Goal: Communication & Community: Share content

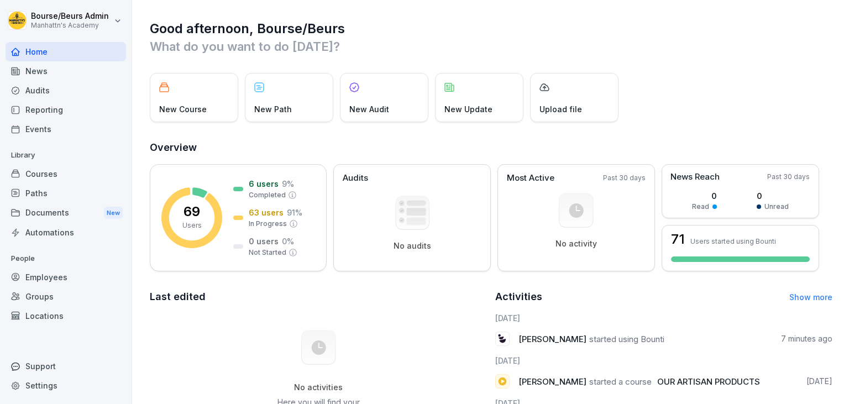
click at [66, 279] on div "Employees" at bounding box center [66, 277] width 121 height 19
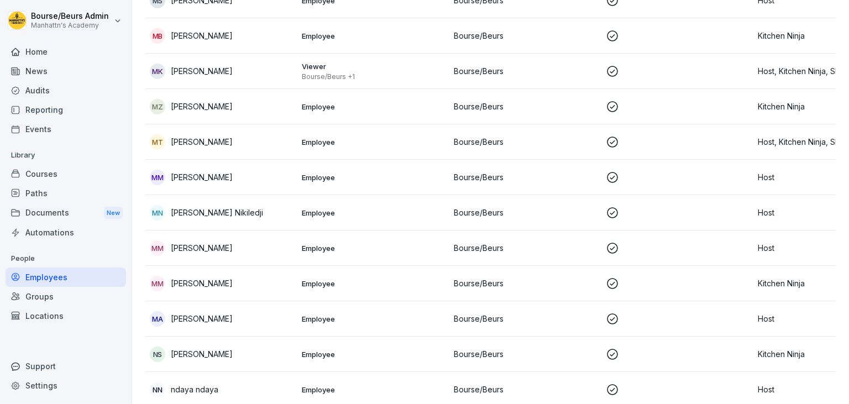
scroll to position [2243, 0]
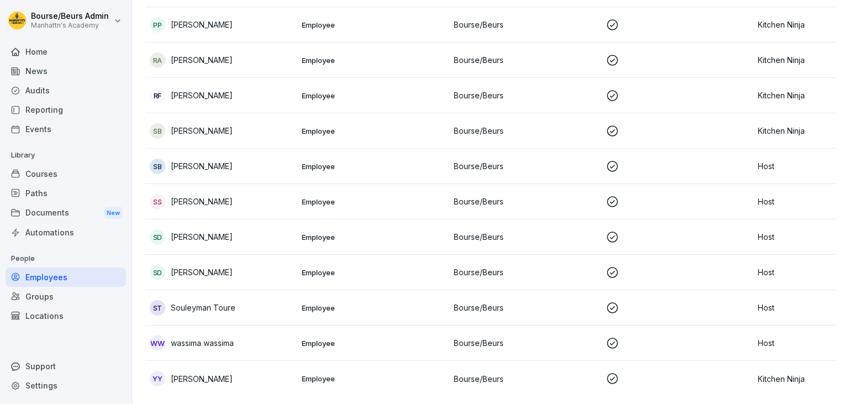
click at [682, 341] on p at bounding box center [677, 343] width 143 height 13
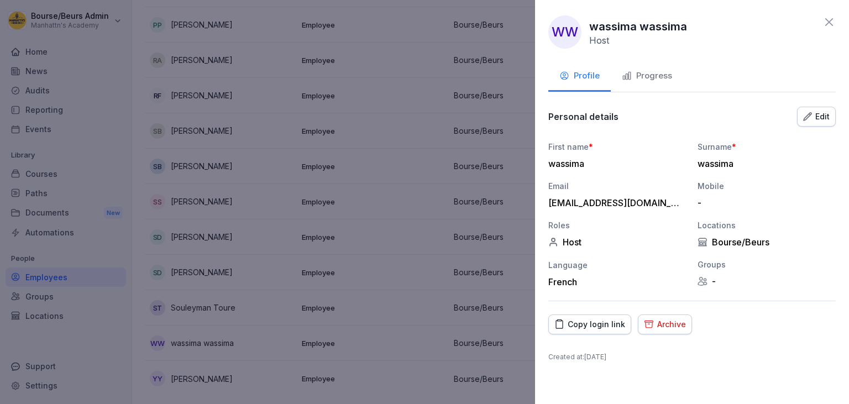
click at [662, 326] on div "Archive" at bounding box center [665, 324] width 42 height 12
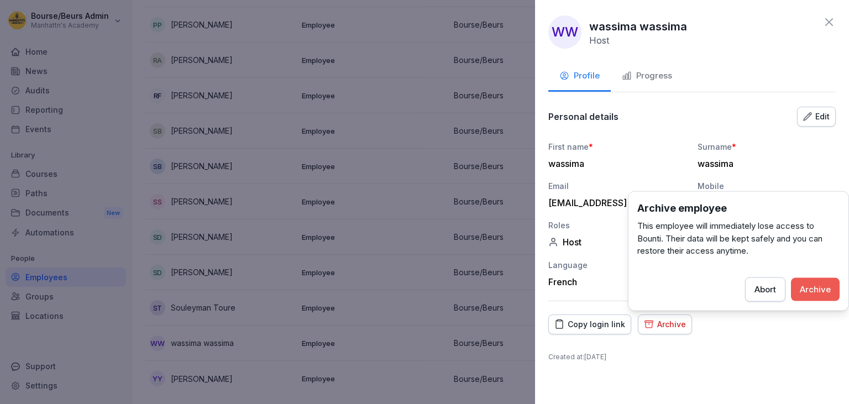
click at [806, 289] on div "Archive" at bounding box center [815, 289] width 31 height 12
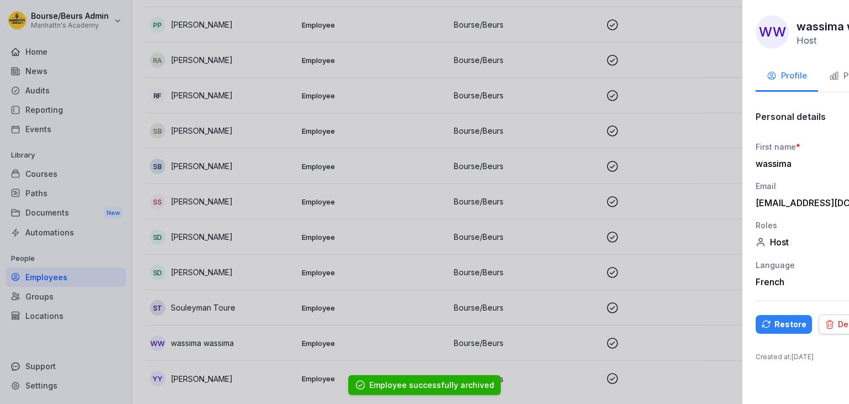
scroll to position [2207, 0]
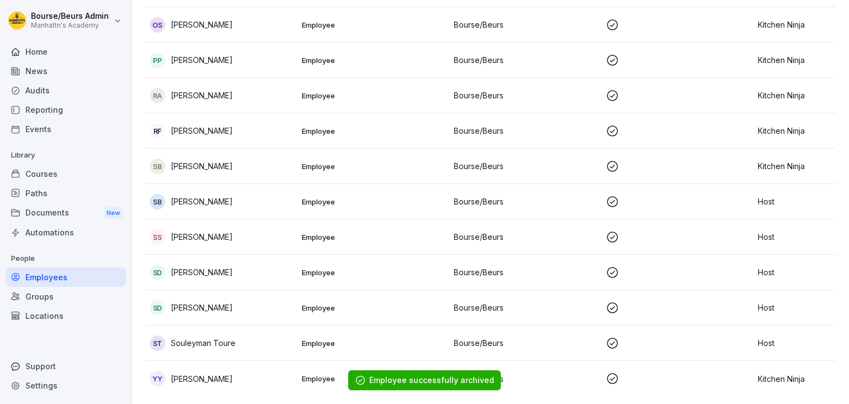
click at [494, 315] on td "Bourse/Beurs" at bounding box center [526, 307] width 152 height 35
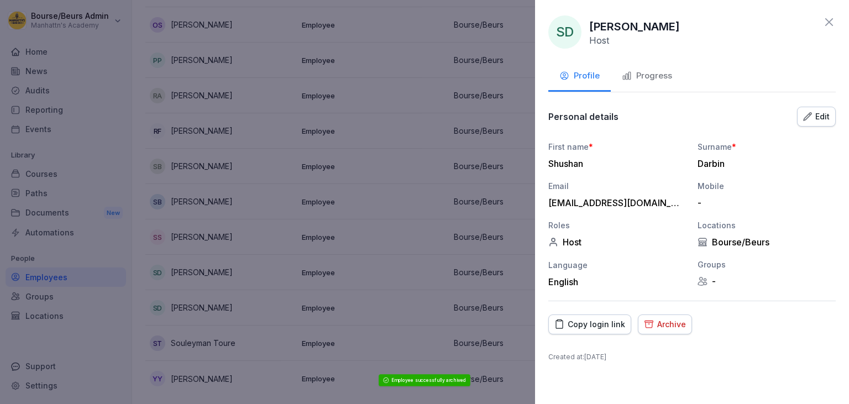
click at [665, 329] on div "Archive" at bounding box center [665, 324] width 42 height 12
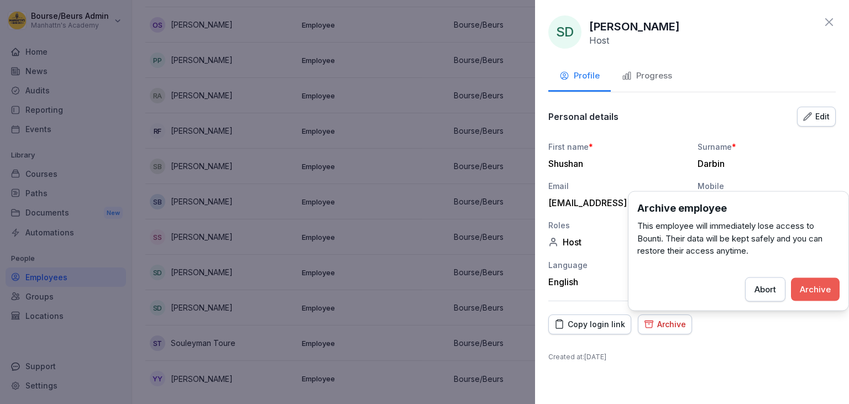
click at [813, 279] on button "Archive" at bounding box center [815, 289] width 49 height 23
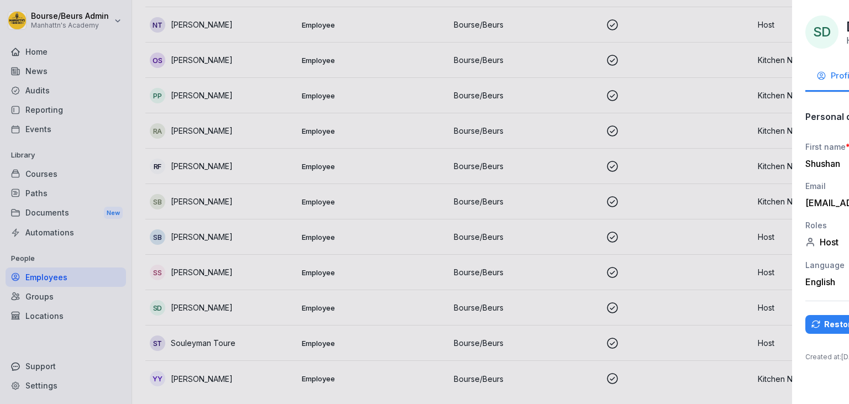
scroll to position [2172, 0]
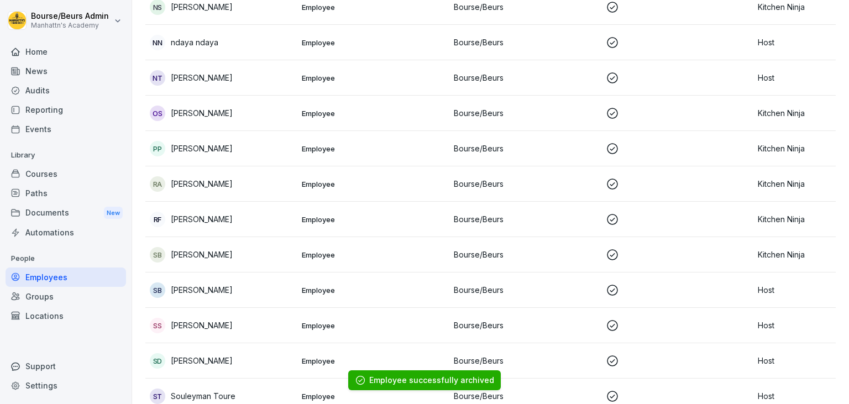
click at [503, 288] on p "Bourse/Beurs" at bounding box center [525, 290] width 143 height 12
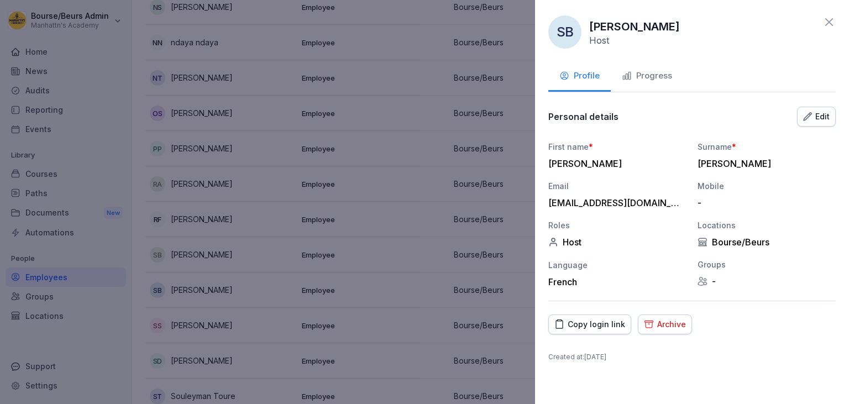
click at [663, 322] on div "Archive" at bounding box center [665, 324] width 42 height 12
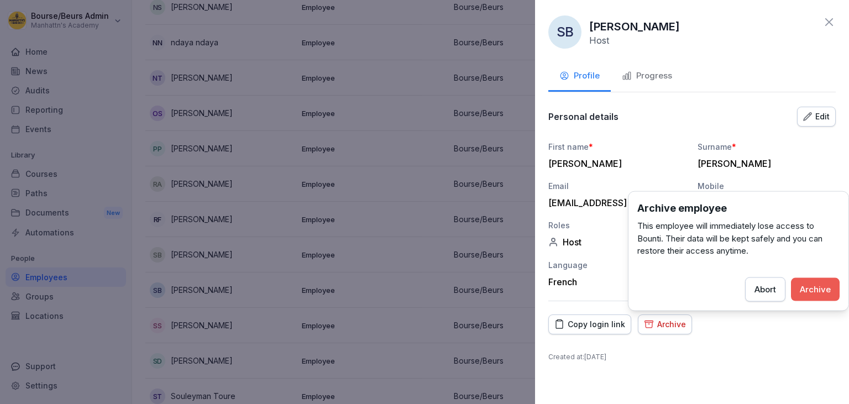
click at [814, 290] on div "Archive" at bounding box center [815, 289] width 31 height 12
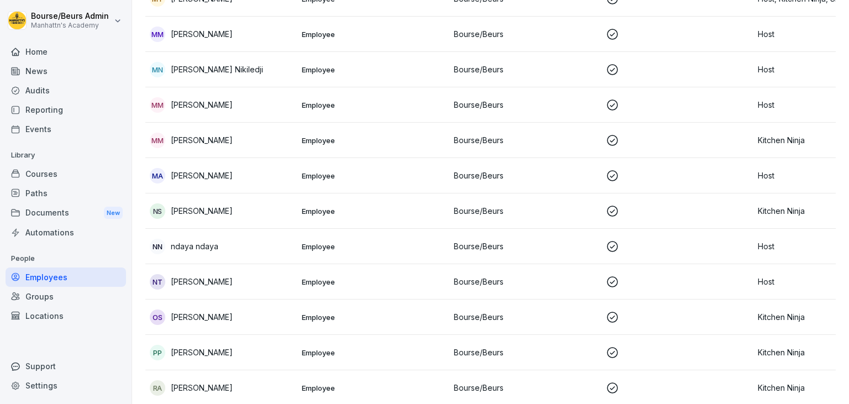
scroll to position [1905, 0]
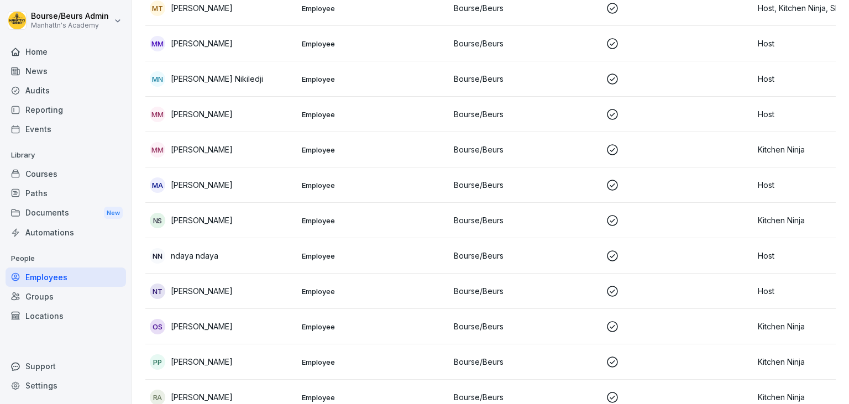
click at [539, 319] on td "Bourse/Beurs" at bounding box center [526, 326] width 152 height 35
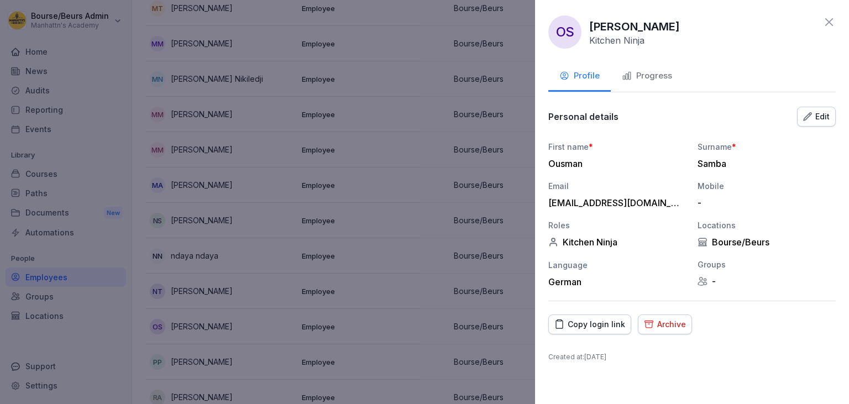
click at [658, 316] on button "Archive" at bounding box center [665, 325] width 54 height 20
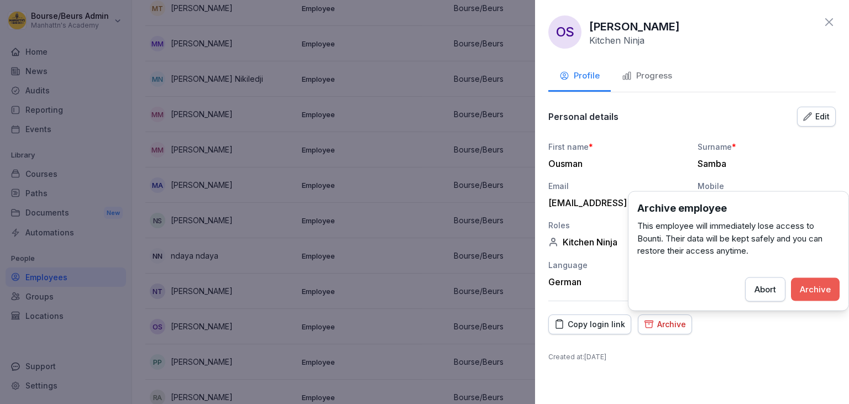
click at [817, 287] on div "Archive" at bounding box center [815, 289] width 31 height 12
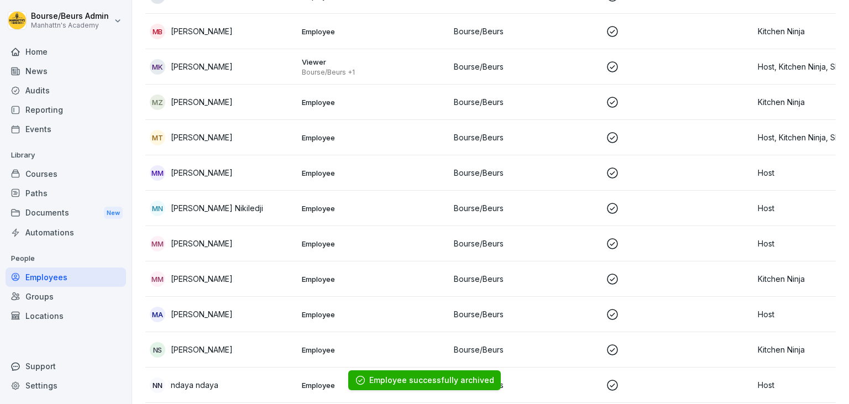
scroll to position [1768, 0]
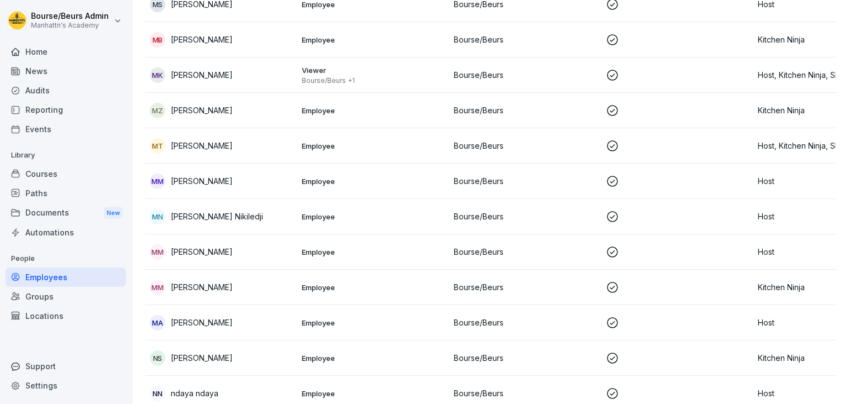
click at [503, 258] on td "Bourse/Beurs" at bounding box center [526, 251] width 152 height 35
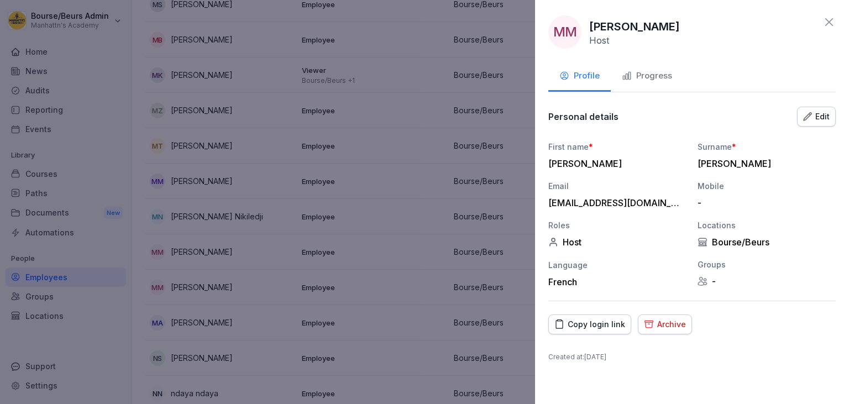
scroll to position [1768, 0]
click at [662, 325] on div "Archive" at bounding box center [665, 324] width 42 height 12
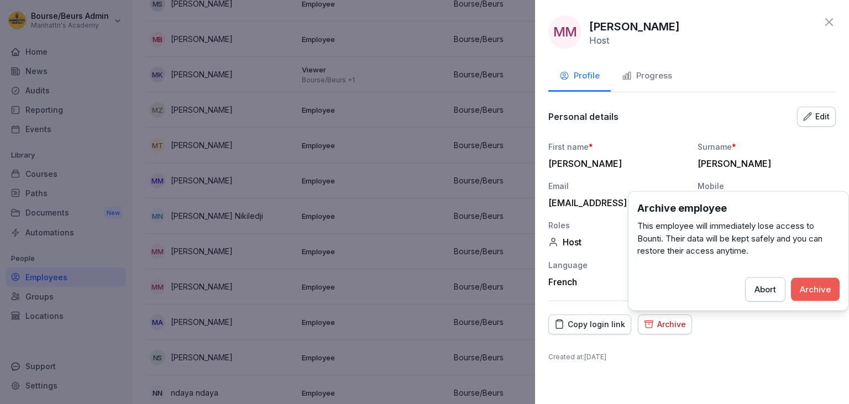
click at [803, 286] on div "Archive" at bounding box center [815, 289] width 31 height 12
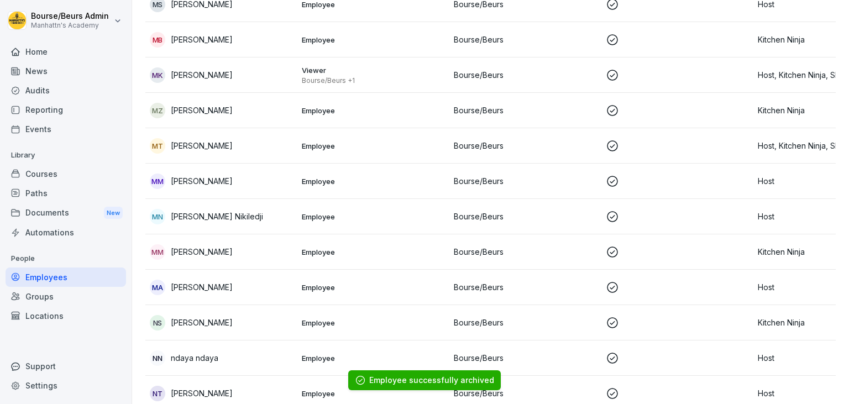
click at [640, 189] on td at bounding box center [678, 181] width 152 height 35
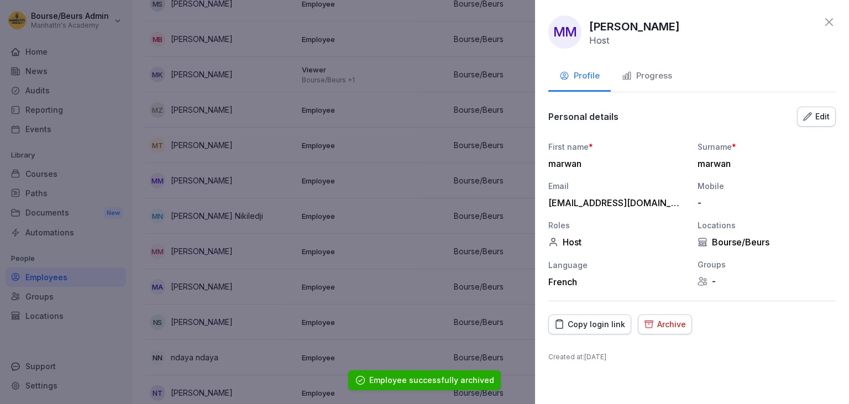
click at [667, 324] on div "Archive" at bounding box center [665, 324] width 42 height 12
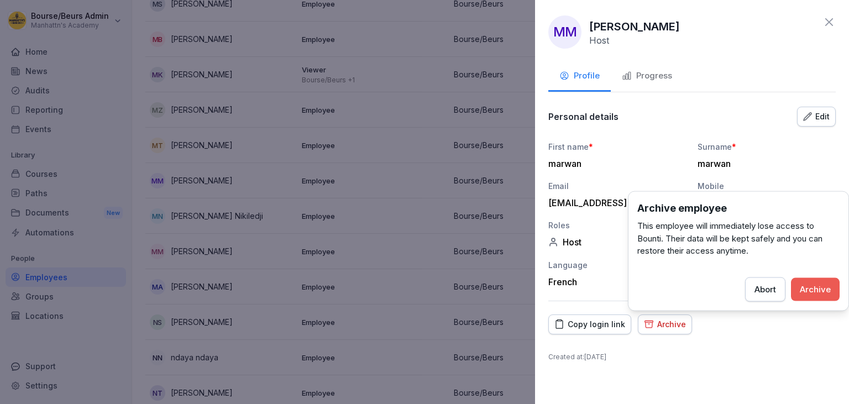
click at [816, 291] on div "Archive" at bounding box center [815, 289] width 31 height 12
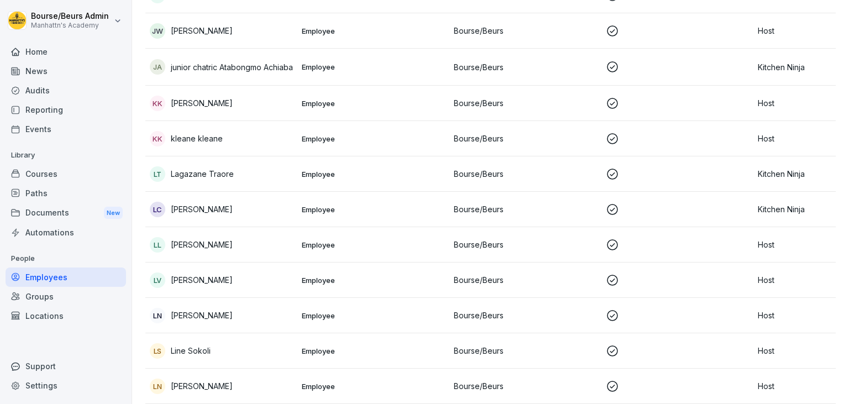
scroll to position [1337, 0]
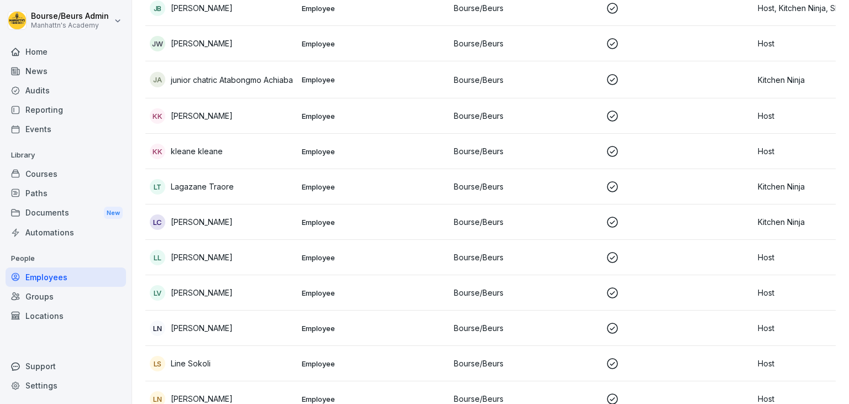
click at [433, 262] on td "Employee" at bounding box center [373, 257] width 152 height 35
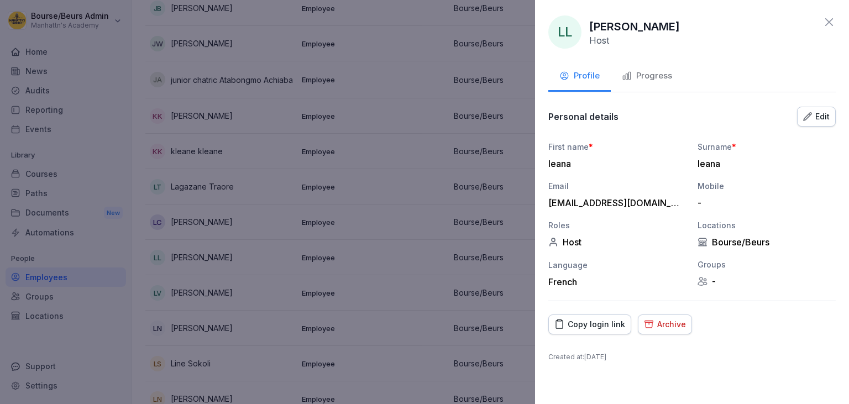
click at [660, 328] on div "Archive" at bounding box center [665, 324] width 42 height 12
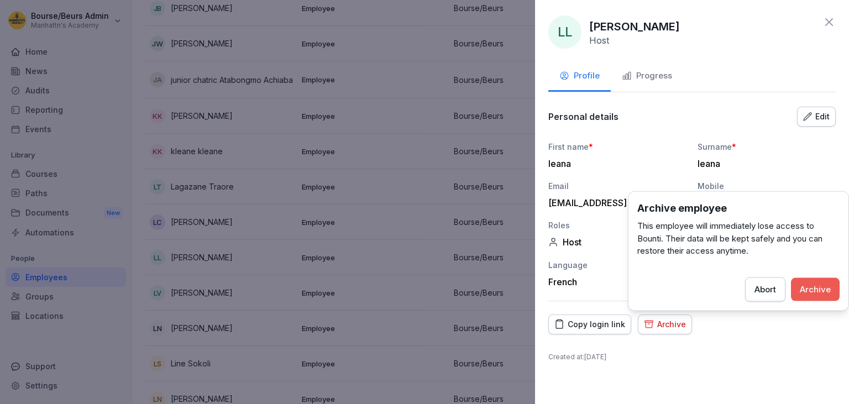
click at [805, 289] on div "Archive" at bounding box center [815, 289] width 31 height 12
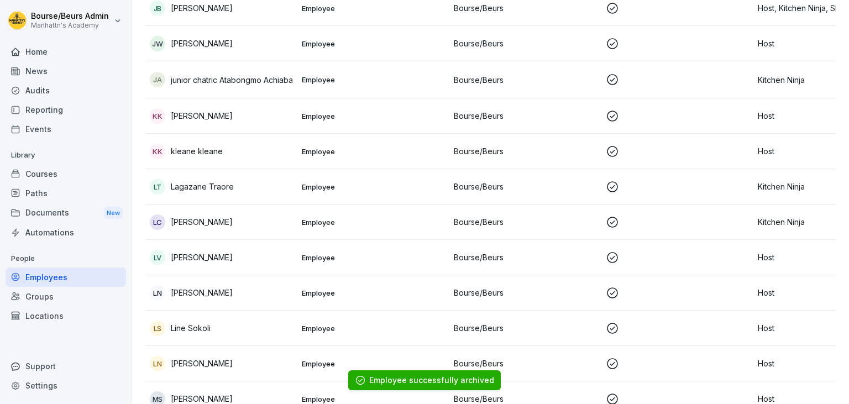
click at [359, 160] on td "Employee" at bounding box center [373, 151] width 152 height 35
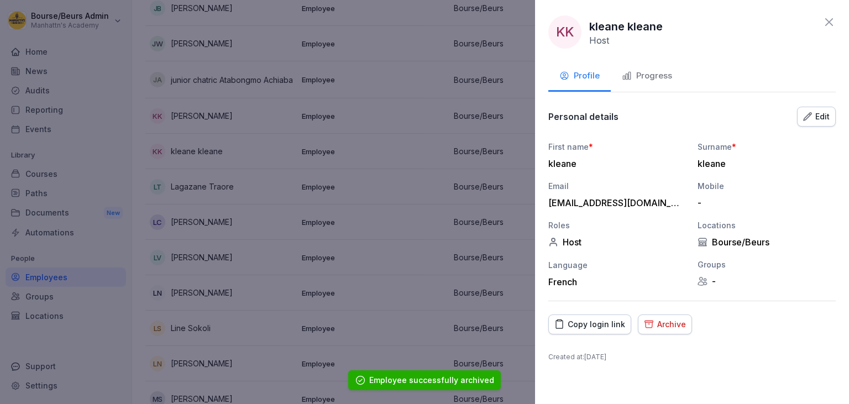
click at [667, 327] on div "Archive" at bounding box center [665, 324] width 42 height 12
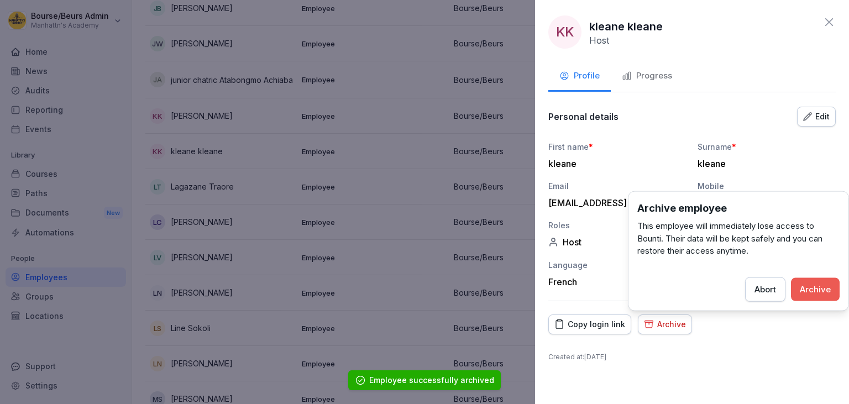
click at [819, 281] on button "Archive" at bounding box center [815, 289] width 49 height 23
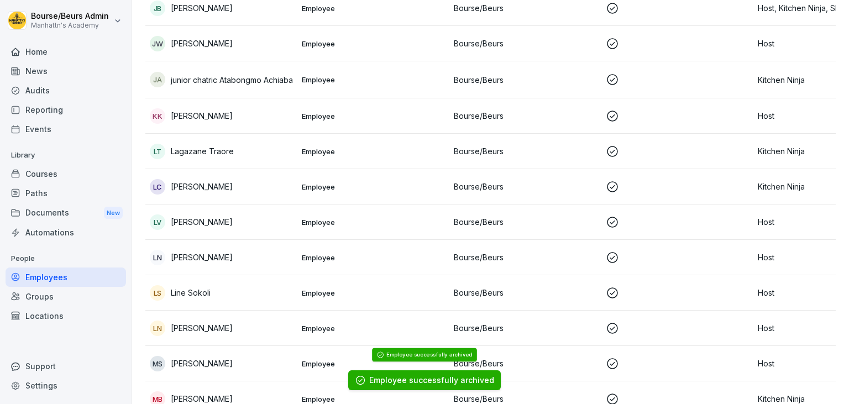
scroll to position [1278, 0]
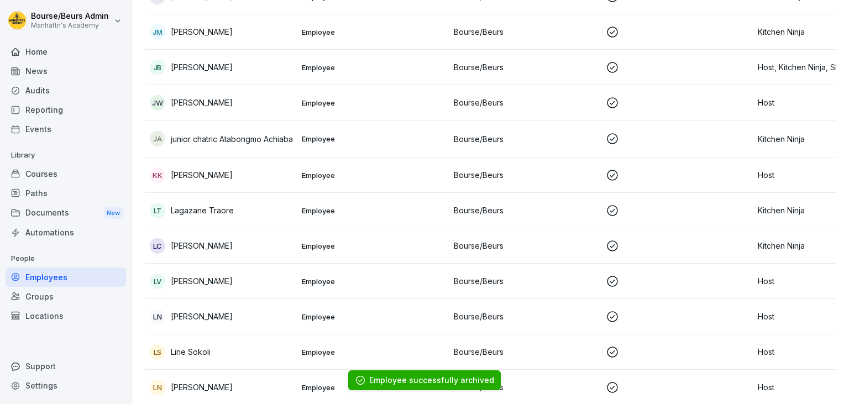
click at [422, 161] on td "Employee" at bounding box center [373, 175] width 152 height 35
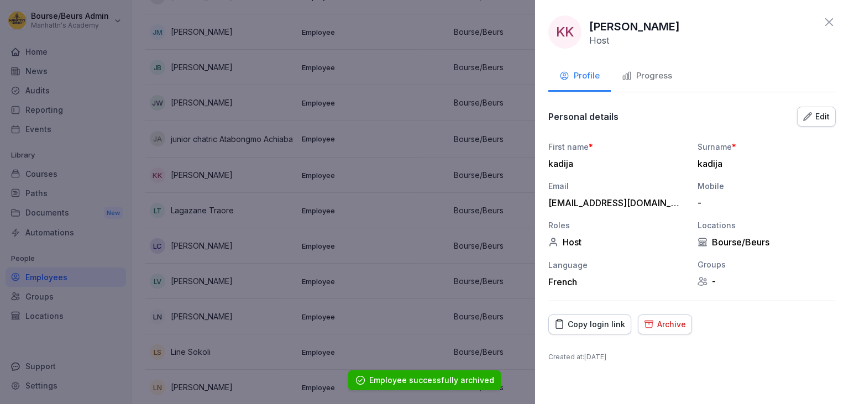
click at [661, 318] on div "Archive" at bounding box center [665, 324] width 42 height 12
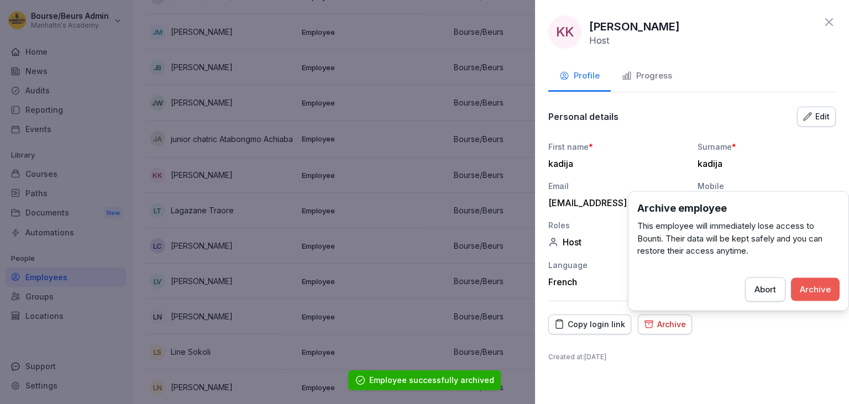
click at [801, 291] on div "Archive" at bounding box center [815, 289] width 31 height 12
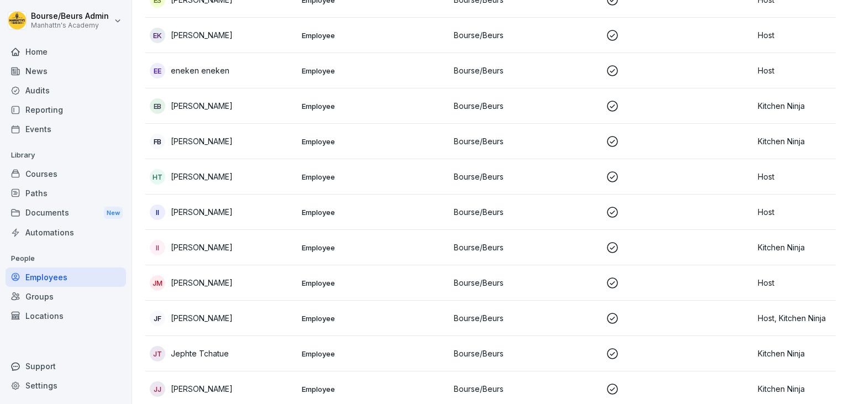
scroll to position [867, 0]
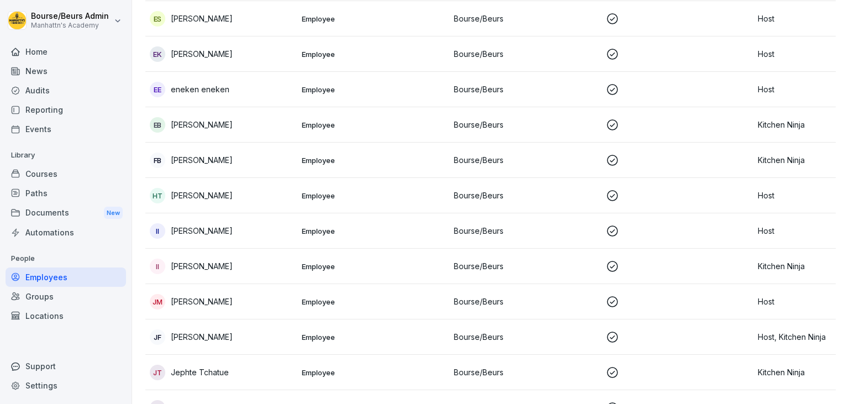
click at [528, 235] on p "Bourse/Beurs" at bounding box center [525, 231] width 143 height 12
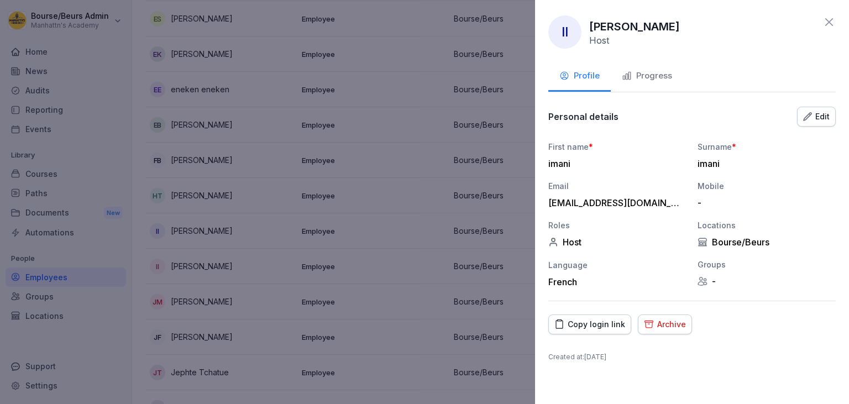
click at [645, 332] on button "Archive" at bounding box center [665, 325] width 54 height 20
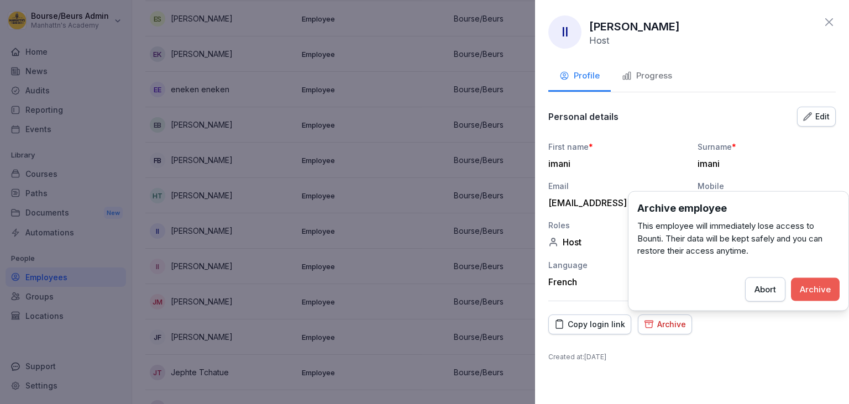
click at [798, 289] on button "Archive" at bounding box center [815, 289] width 49 height 23
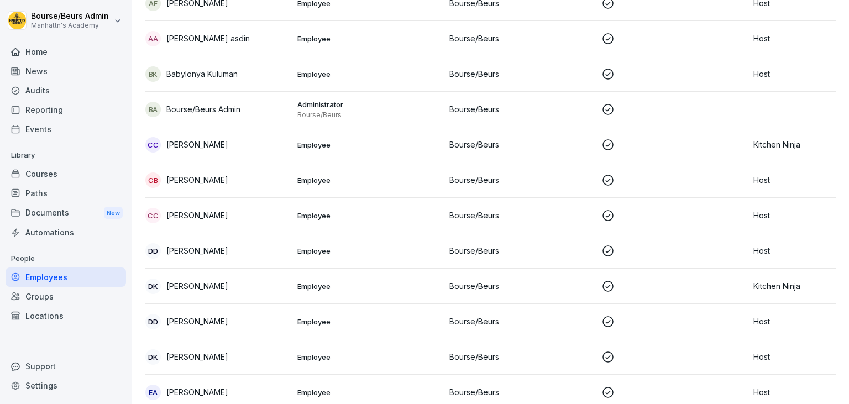
scroll to position [456, 0]
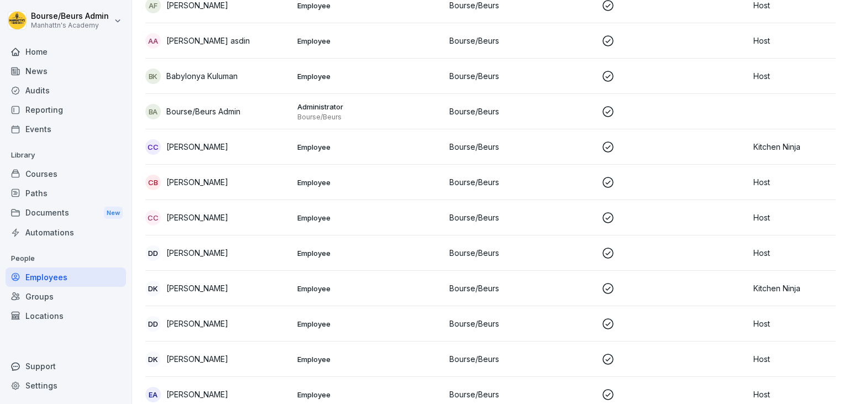
click at [396, 154] on td "Employee" at bounding box center [369, 146] width 152 height 35
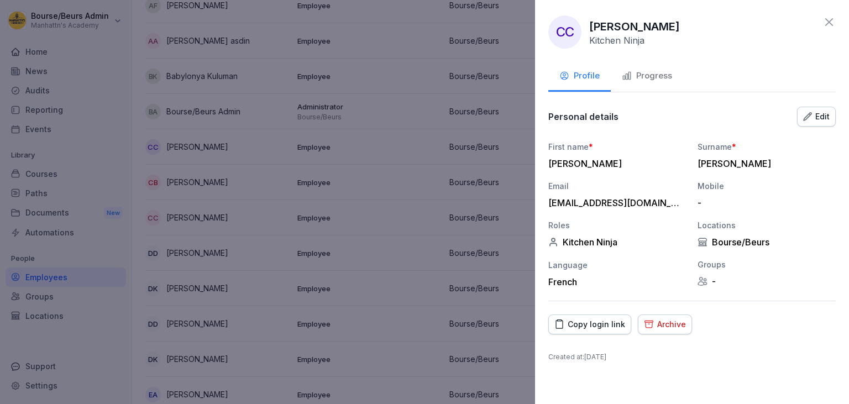
click at [656, 325] on div "Archive" at bounding box center [665, 324] width 42 height 12
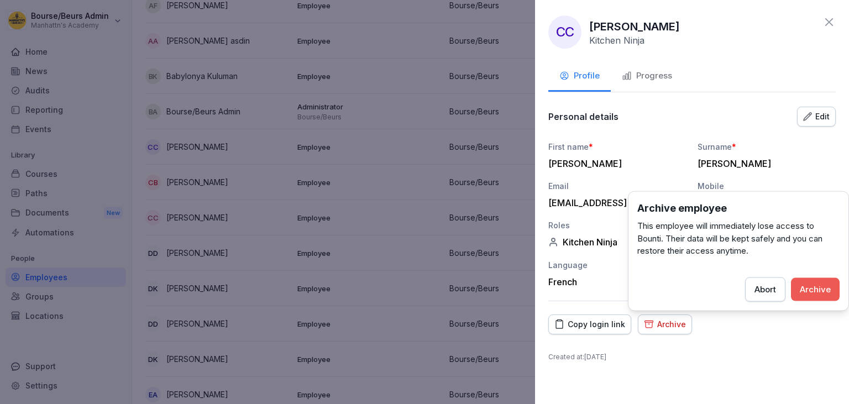
click at [808, 292] on div "Archive" at bounding box center [815, 289] width 31 height 12
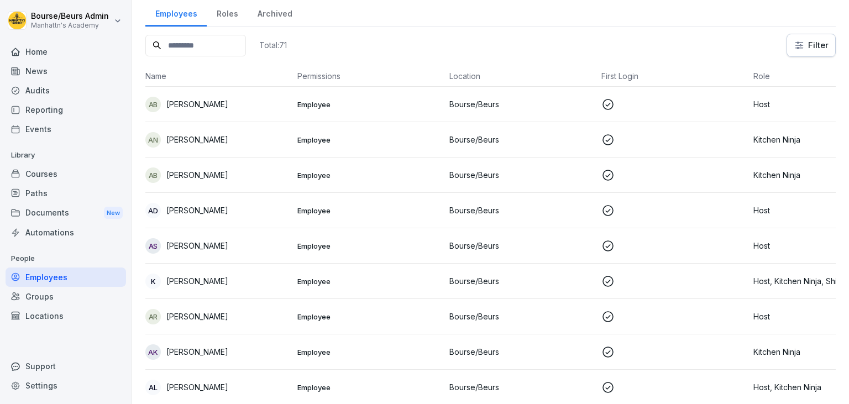
scroll to position [0, 0]
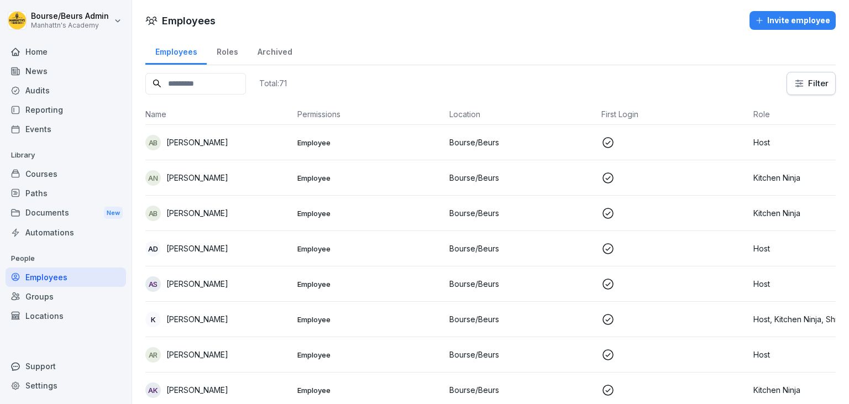
click at [76, 289] on div "Groups" at bounding box center [66, 296] width 121 height 19
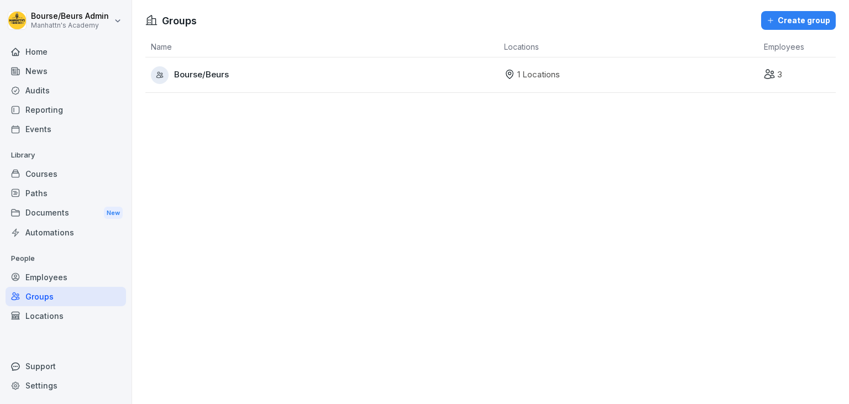
click at [61, 279] on div "Employees" at bounding box center [66, 277] width 121 height 19
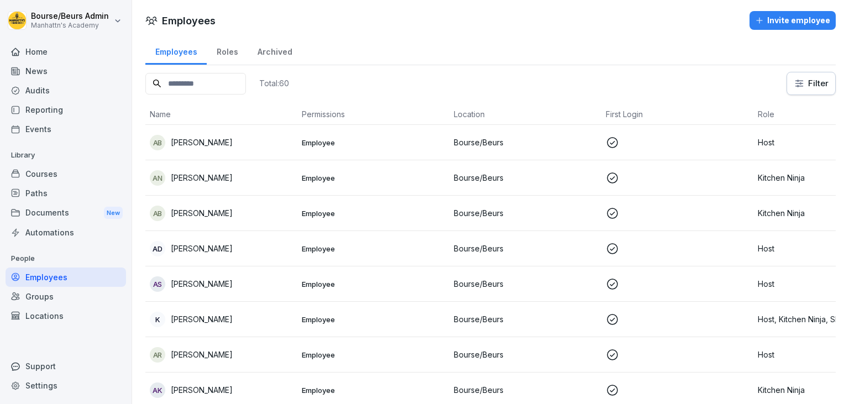
click at [48, 52] on div "Home" at bounding box center [66, 51] width 121 height 19
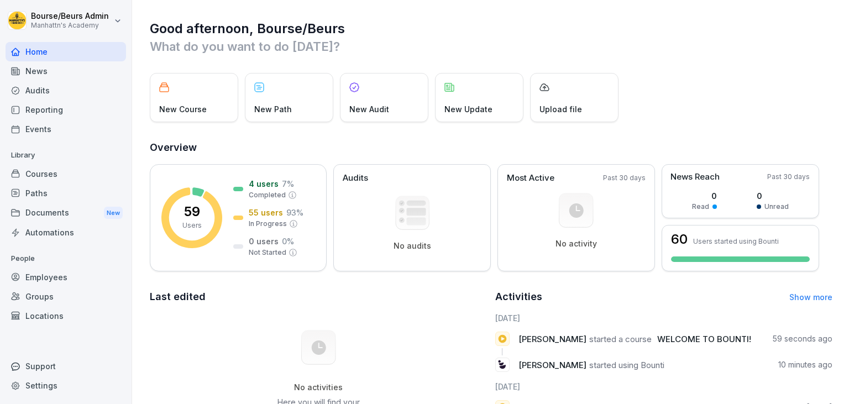
click at [51, 276] on div "Employees" at bounding box center [66, 277] width 121 height 19
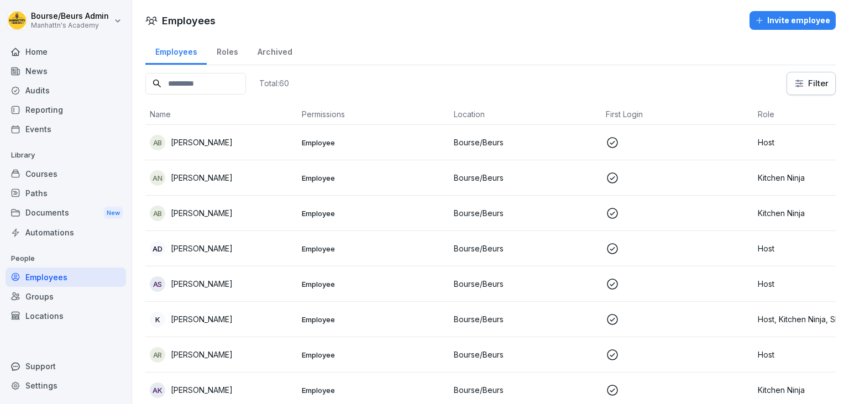
click at [48, 48] on div "Home" at bounding box center [66, 51] width 121 height 19
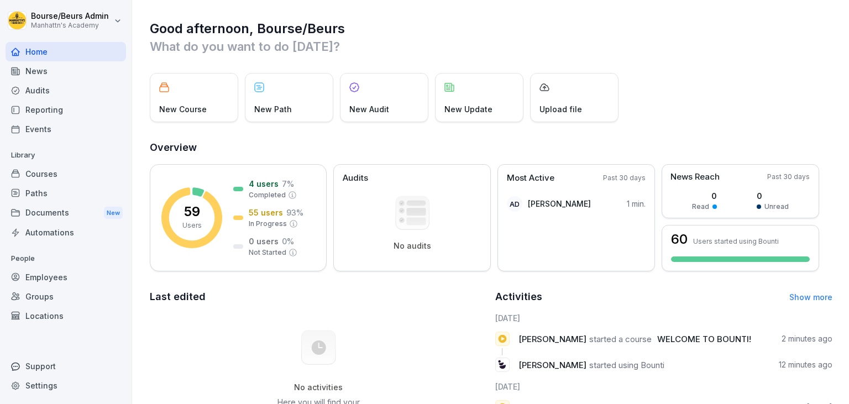
click at [452, 100] on div "New Update" at bounding box center [479, 97] width 88 height 49
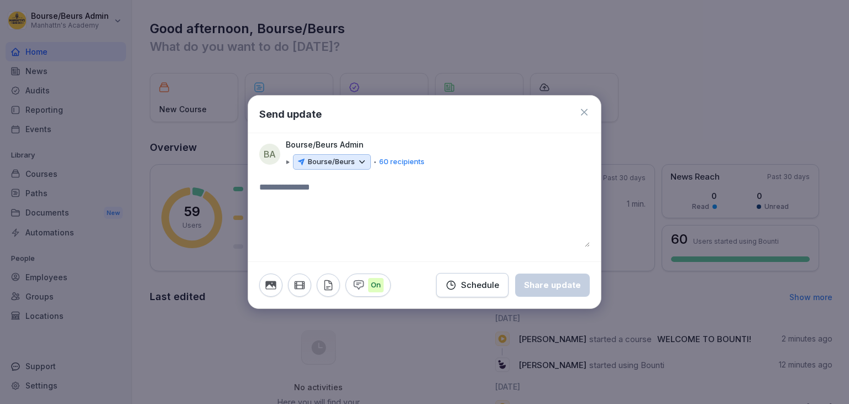
click at [329, 196] on textarea at bounding box center [424, 214] width 331 height 66
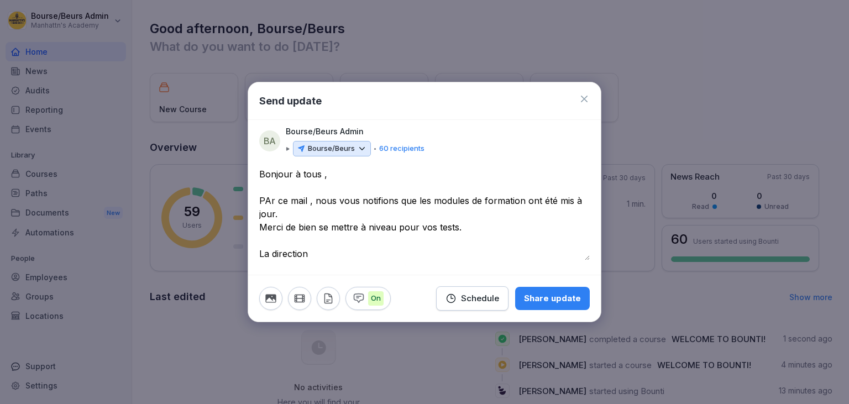
type textarea "**********"
click at [541, 302] on div "Share update" at bounding box center [552, 298] width 57 height 12
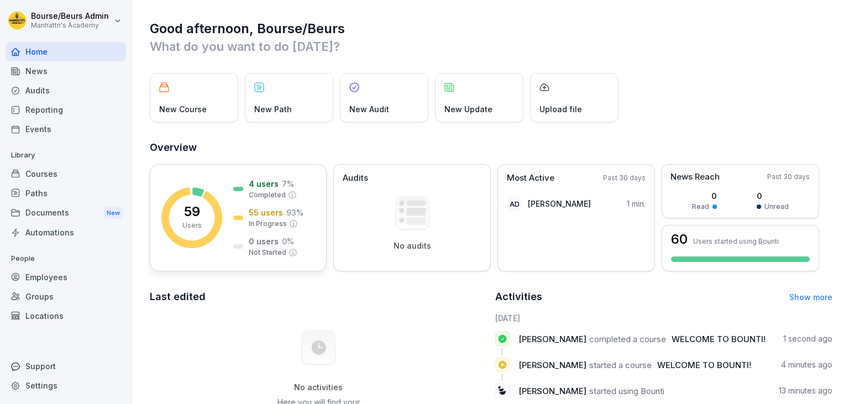
drag, startPoint x: 97, startPoint y: 95, endPoint x: 274, endPoint y: 262, distance: 243.7
click at [274, 262] on div "Bourse/Beurs Admin Manhattn's Academy Home News Audits Reporting Events Library…" at bounding box center [424, 202] width 849 height 404
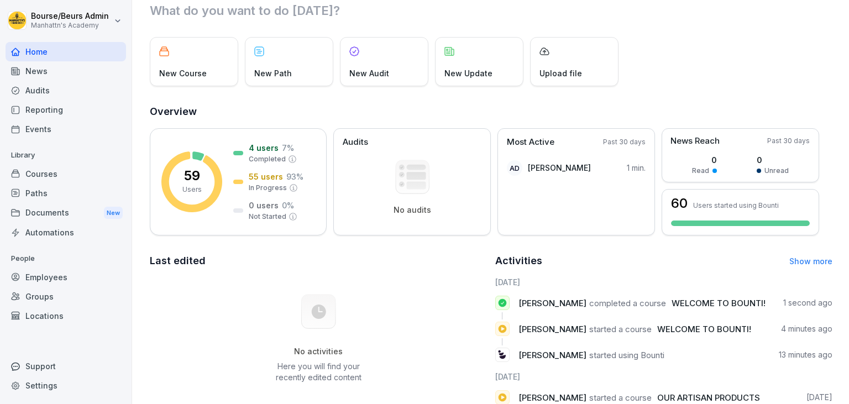
scroll to position [44, 0]
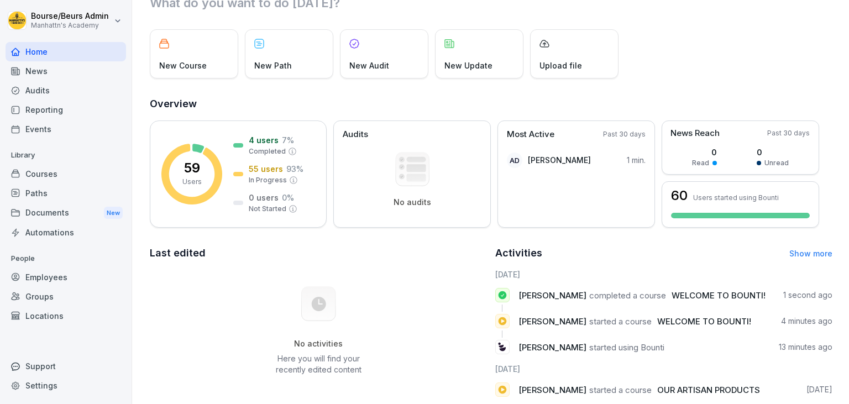
click at [701, 316] on p "Aminata-Aliya Dramé started a course WELCOME TO BOUNTI!" at bounding box center [637, 322] width 236 height 12
click at [292, 60] on div "New Path" at bounding box center [289, 53] width 88 height 49
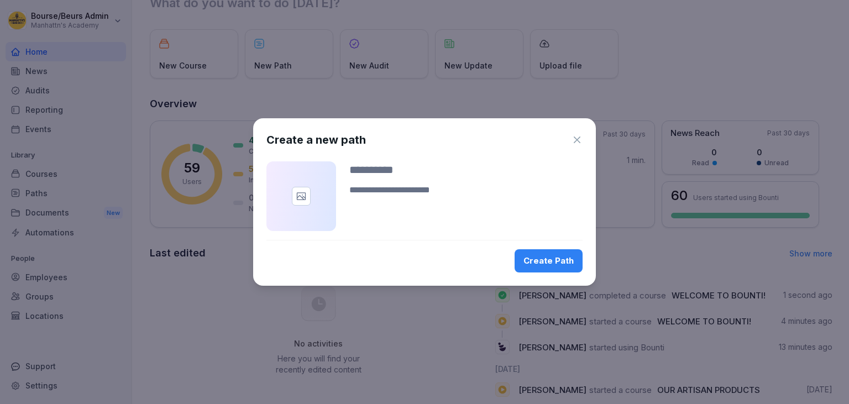
click at [576, 142] on icon "button" at bounding box center [577, 140] width 7 height 7
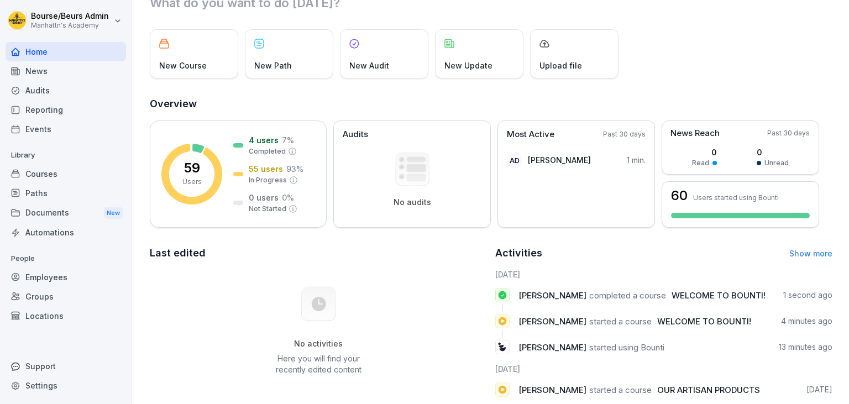
click at [196, 75] on div "New Course" at bounding box center [194, 53] width 88 height 49
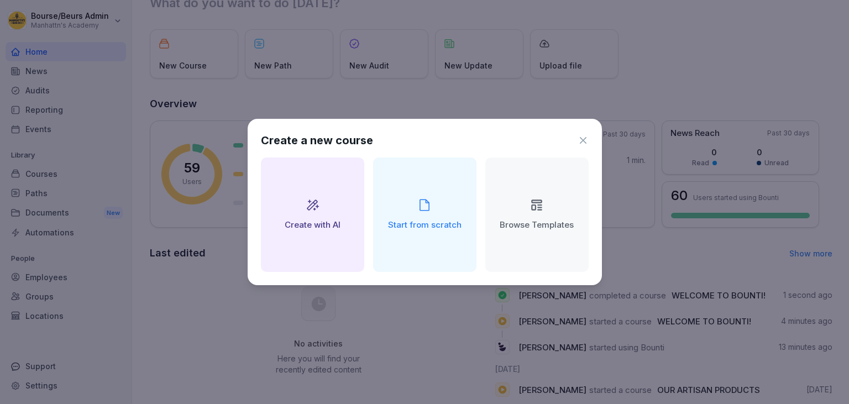
click at [582, 138] on icon at bounding box center [583, 140] width 11 height 11
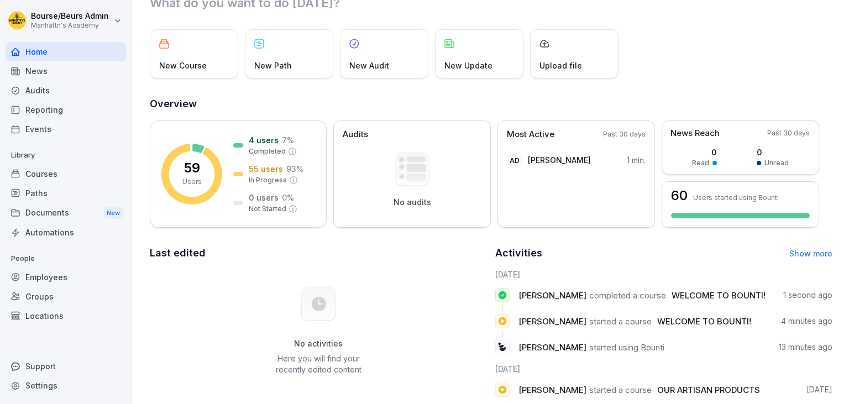
click at [550, 56] on div "Upload file" at bounding box center [574, 53] width 88 height 49
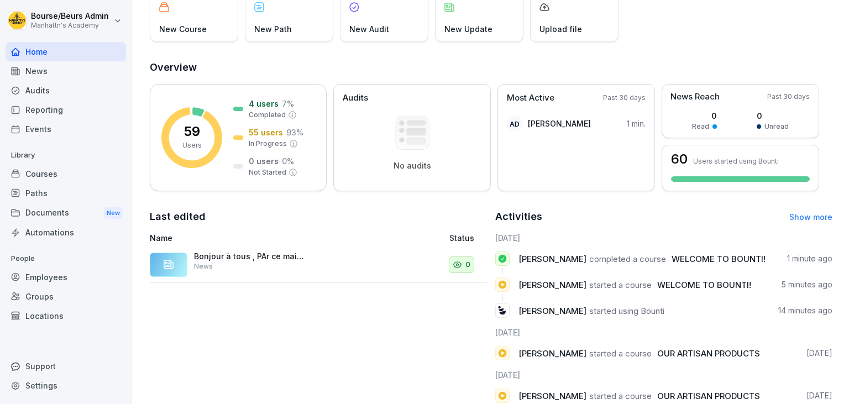
scroll to position [81, 0]
click at [269, 271] on div "Bonjour à tous , PAr ce mail , nous vous notifions que les modules de formation…" at bounding box center [253, 264] width 207 height 27
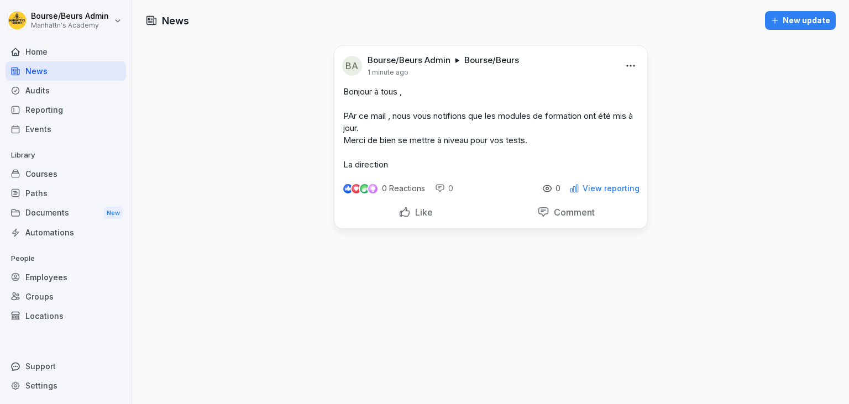
click at [667, 109] on div "News New update BA Bourse/Beurs Admin Bourse/Beurs 1 minute ago Bonjour à tous …" at bounding box center [490, 202] width 717 height 404
click at [733, 61] on div "News New update BA Bourse/Beurs Admin Bourse/Beurs 1 minute ago Bonjour à tous …" at bounding box center [490, 202] width 717 height 404
click at [35, 48] on div "Home" at bounding box center [66, 51] width 121 height 19
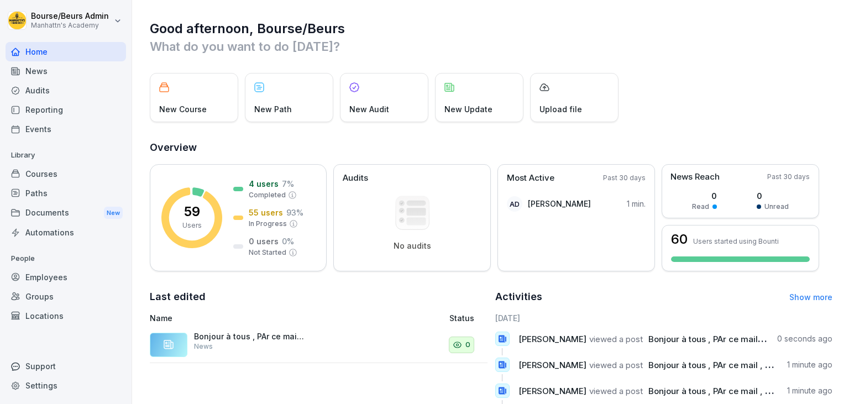
click at [82, 75] on div "News" at bounding box center [66, 70] width 121 height 19
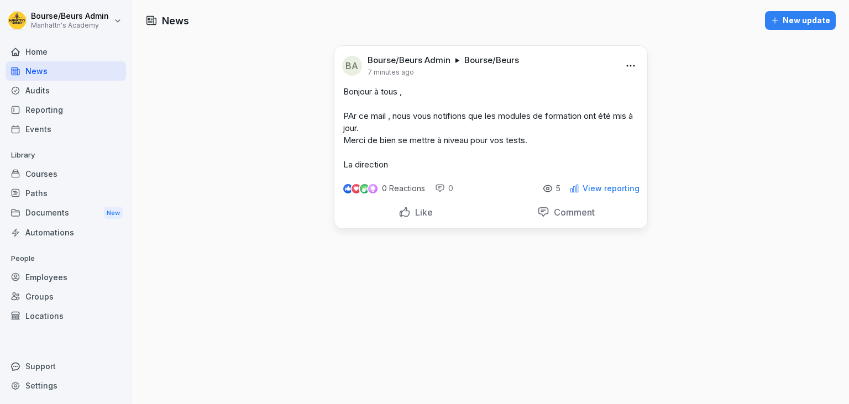
click at [62, 53] on div "Home" at bounding box center [66, 51] width 121 height 19
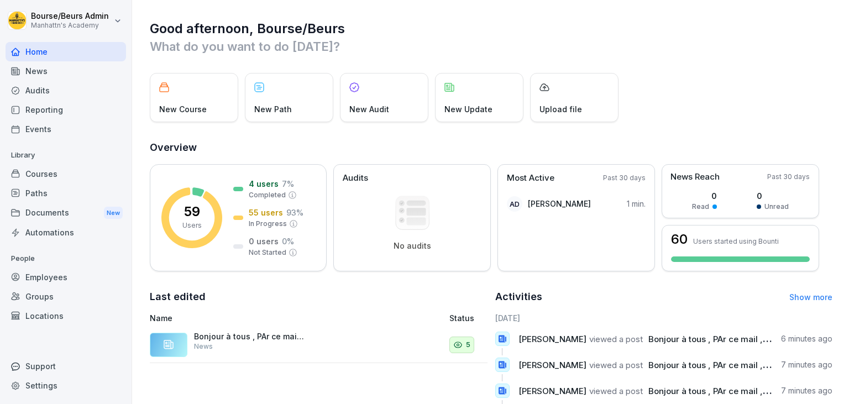
scroll to position [153, 0]
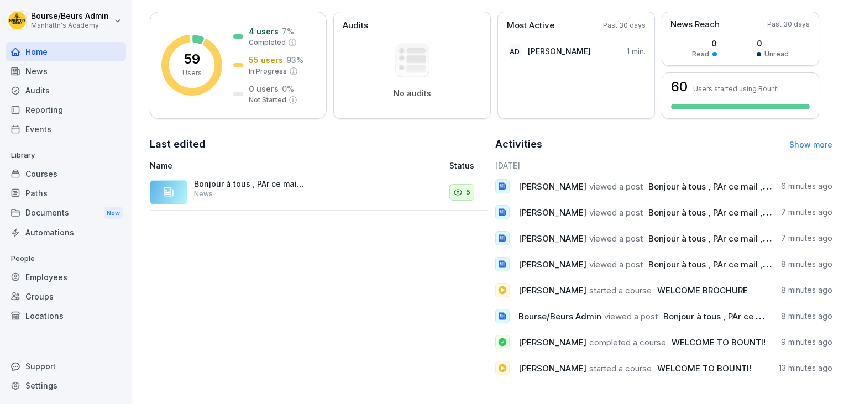
click at [37, 53] on div "Home" at bounding box center [66, 51] width 121 height 19
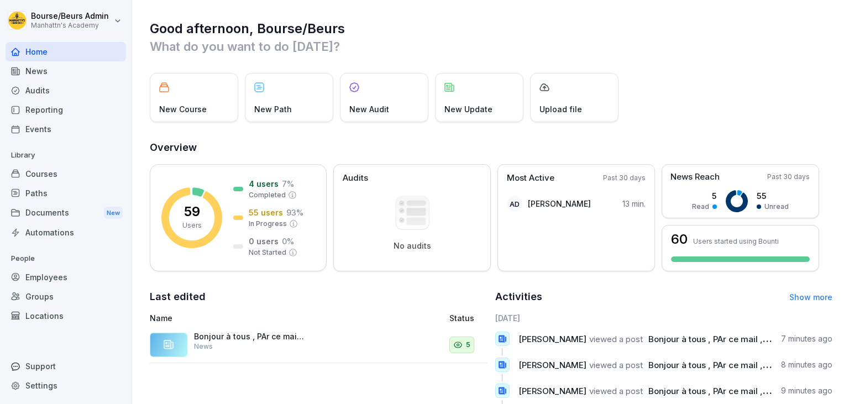
click at [37, 53] on div "Home" at bounding box center [66, 51] width 121 height 19
click at [48, 282] on div "Employees" at bounding box center [66, 277] width 121 height 19
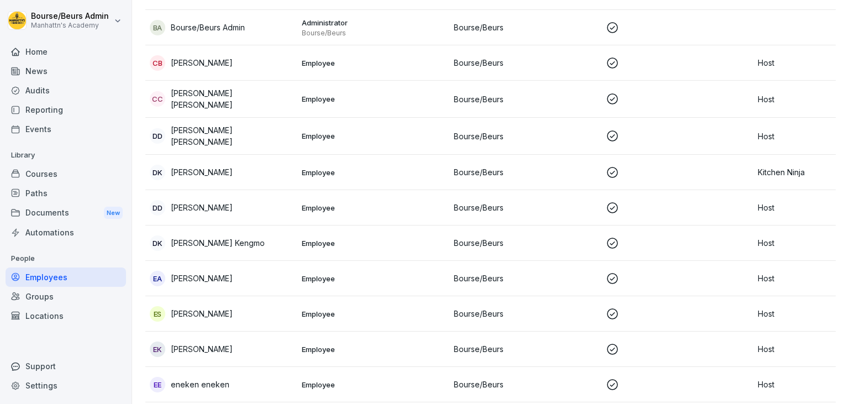
scroll to position [517, 0]
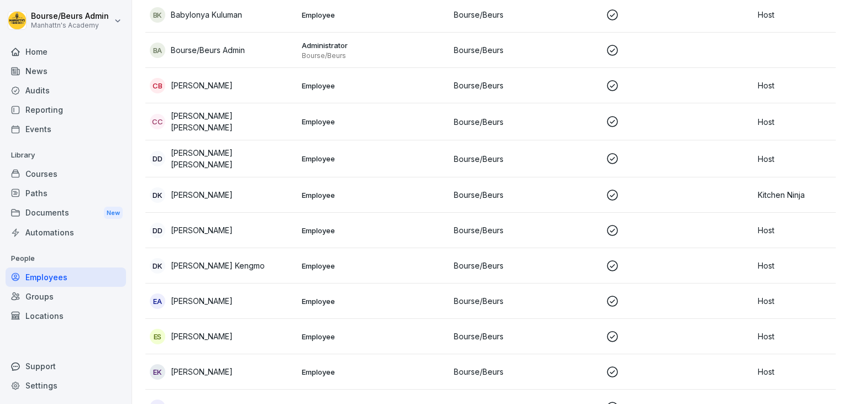
click at [755, 121] on td "Host" at bounding box center [830, 121] width 152 height 37
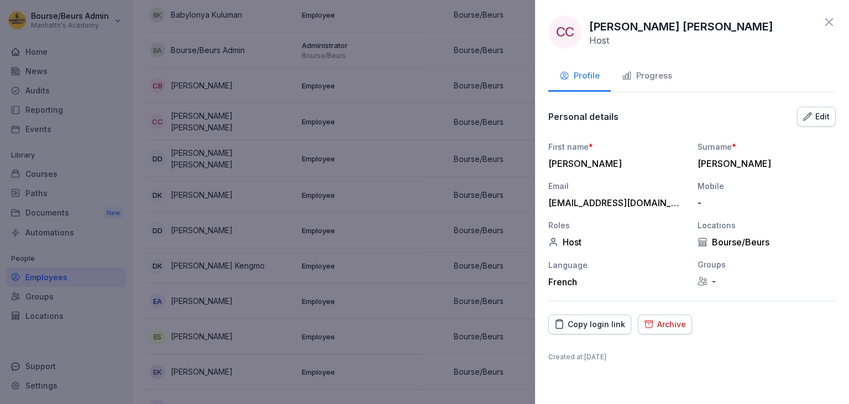
click at [671, 324] on div "Archive" at bounding box center [665, 324] width 42 height 12
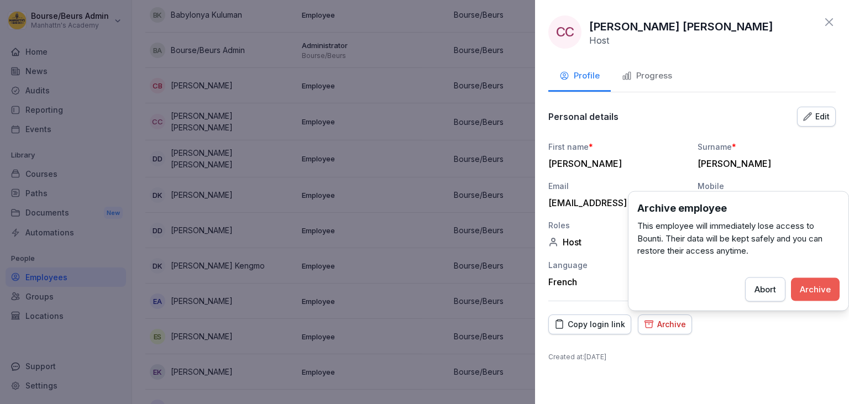
click at [811, 292] on div "Archive" at bounding box center [815, 289] width 31 height 12
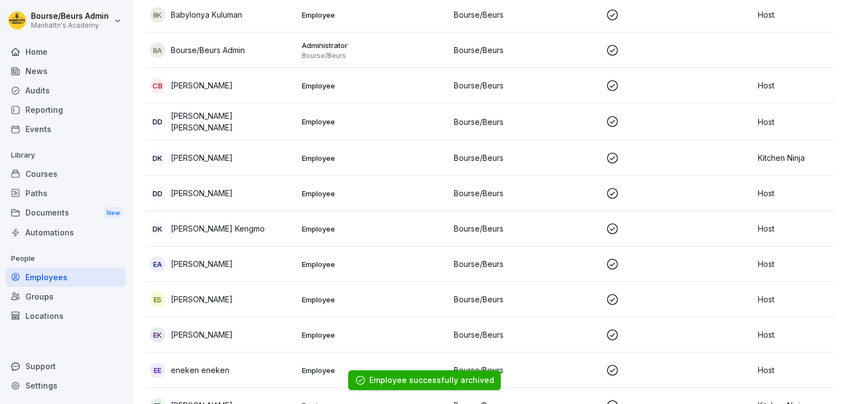
click at [561, 155] on p "Bourse/Beurs" at bounding box center [525, 158] width 143 height 12
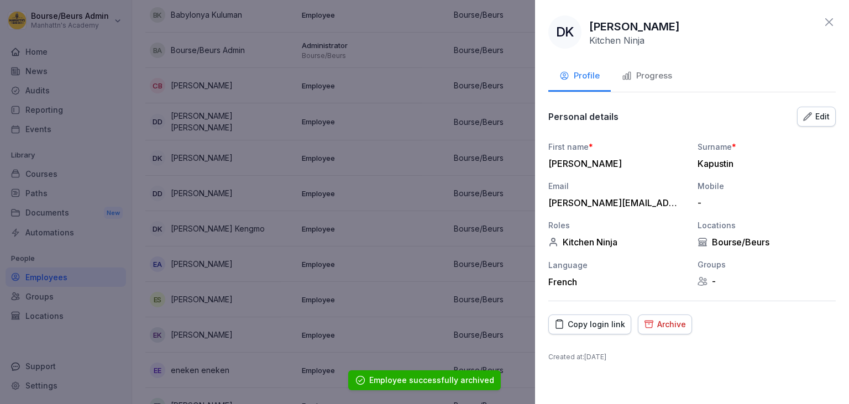
click at [669, 328] on div "Archive" at bounding box center [665, 324] width 42 height 12
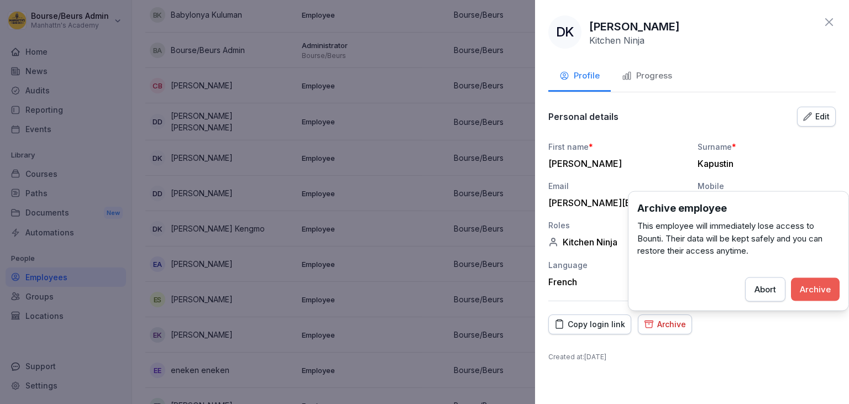
click at [819, 290] on div "Archive" at bounding box center [815, 289] width 31 height 12
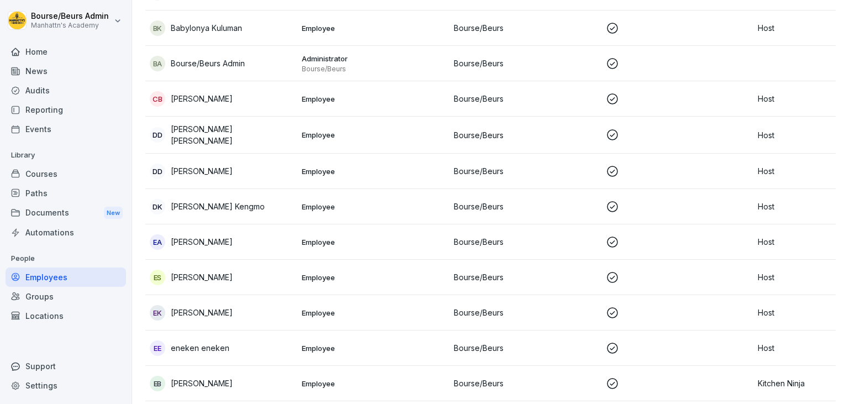
scroll to position [504, 0]
click at [389, 135] on p "Employee" at bounding box center [373, 134] width 143 height 10
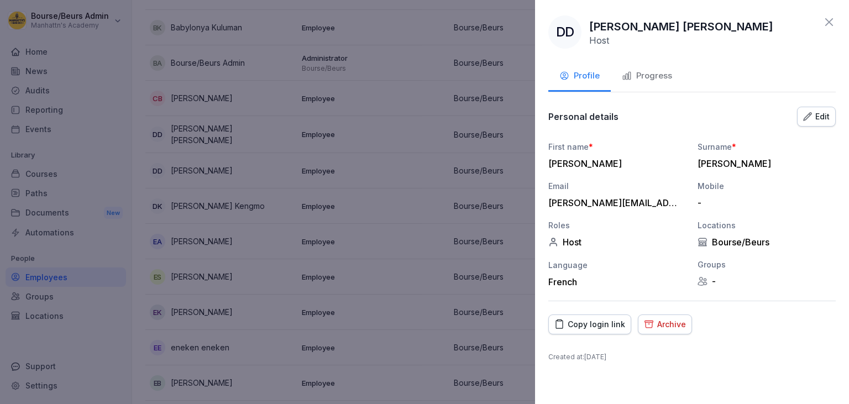
click at [667, 326] on div "Archive" at bounding box center [665, 324] width 42 height 12
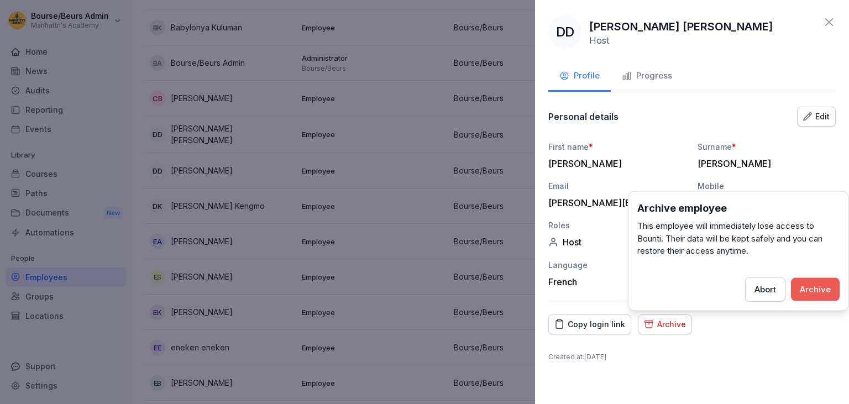
click at [803, 294] on div "Archive" at bounding box center [815, 289] width 31 height 12
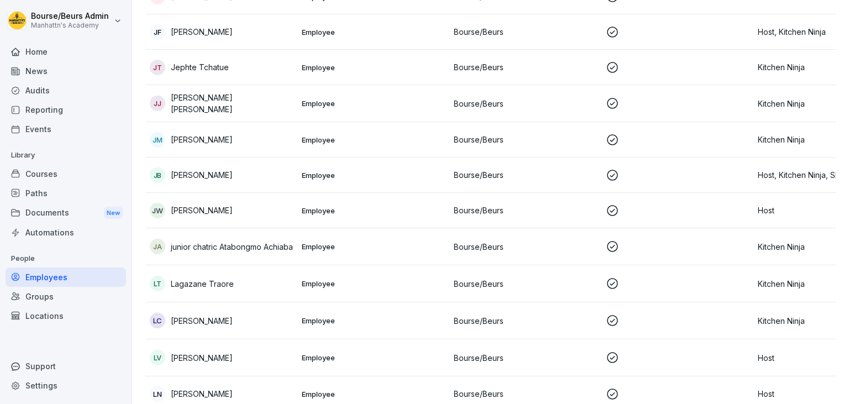
scroll to position [1026, 0]
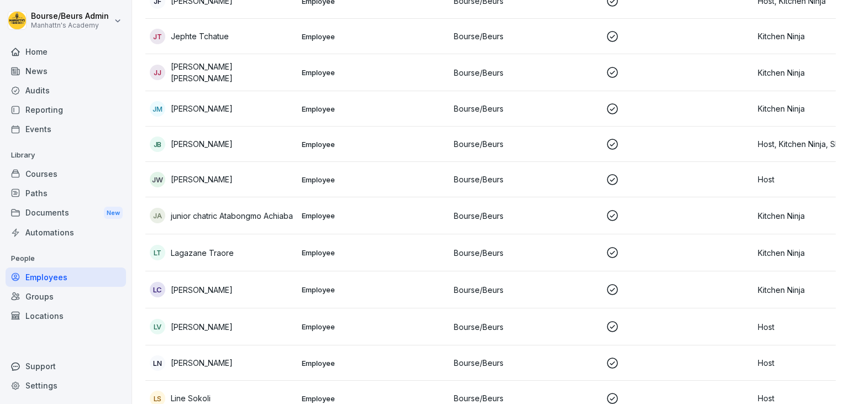
drag, startPoint x: 335, startPoint y: 304, endPoint x: 153, endPoint y: 309, distance: 181.4
click at [153, 309] on tbody "AB Adea Beqaraj Employee Bourse/Beurs Host AN Alex Nguetsop Employee Bourse/Beu…" at bounding box center [525, 113] width 760 height 2029
click at [54, 57] on div "Home" at bounding box center [66, 51] width 121 height 19
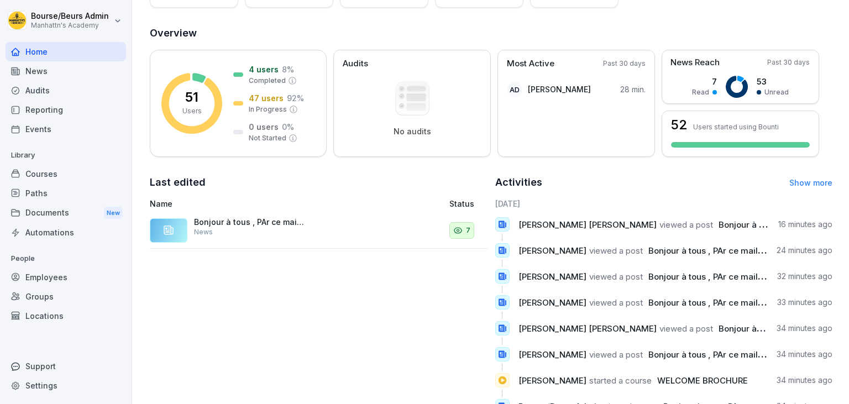
scroll to position [122, 0]
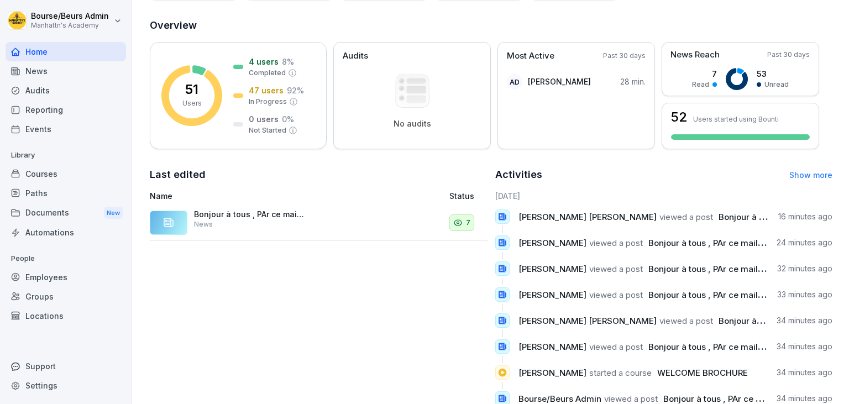
click at [60, 75] on div "News" at bounding box center [66, 70] width 121 height 19
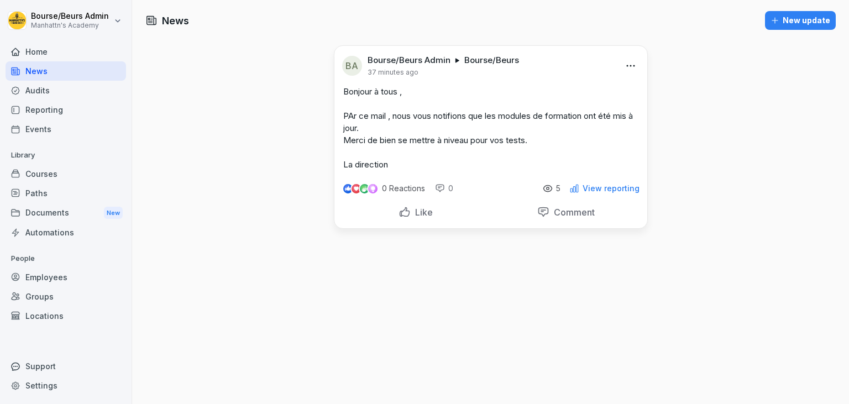
click at [46, 72] on div "News" at bounding box center [66, 70] width 121 height 19
click at [55, 169] on div "Courses" at bounding box center [66, 173] width 121 height 19
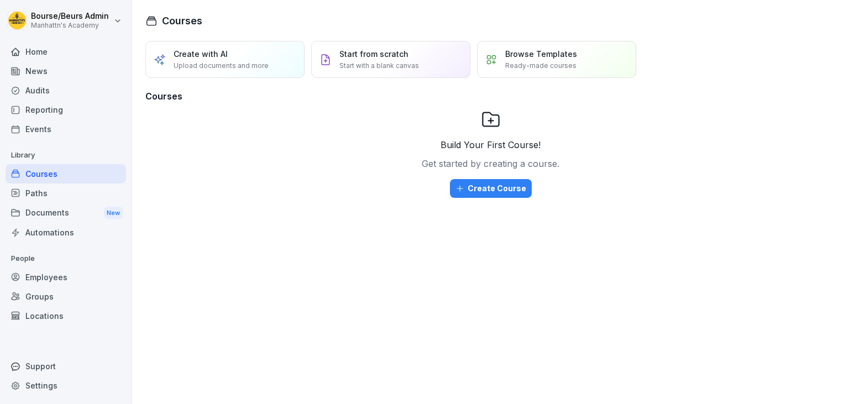
click at [41, 53] on div "Home" at bounding box center [66, 51] width 121 height 19
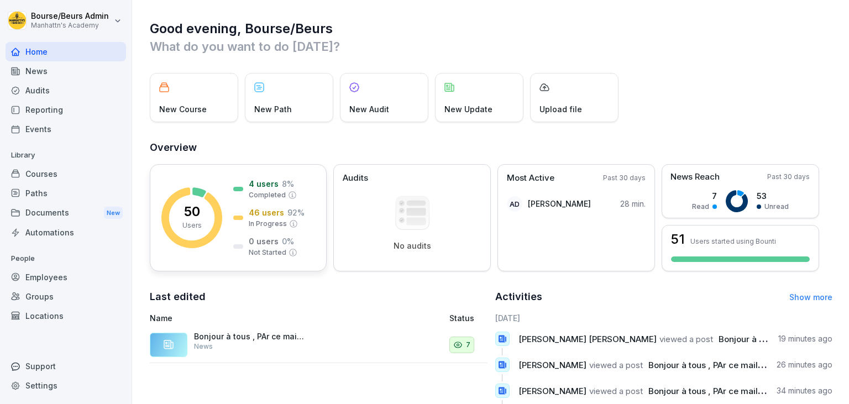
click at [207, 219] on rect at bounding box center [191, 217] width 61 height 61
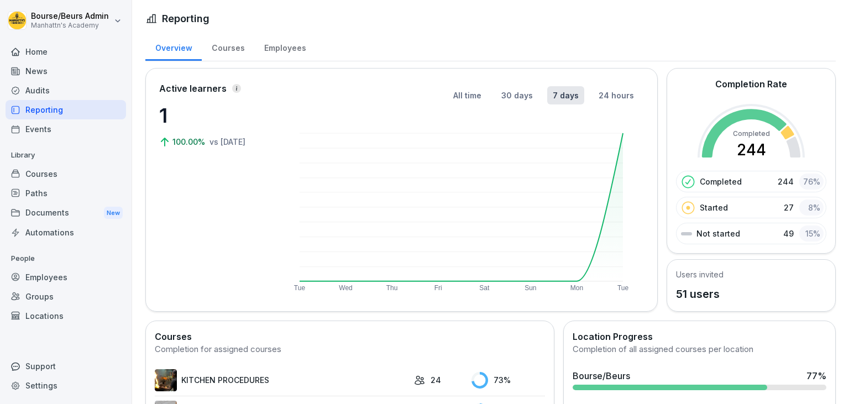
click at [284, 49] on div "Employees" at bounding box center [284, 47] width 61 height 28
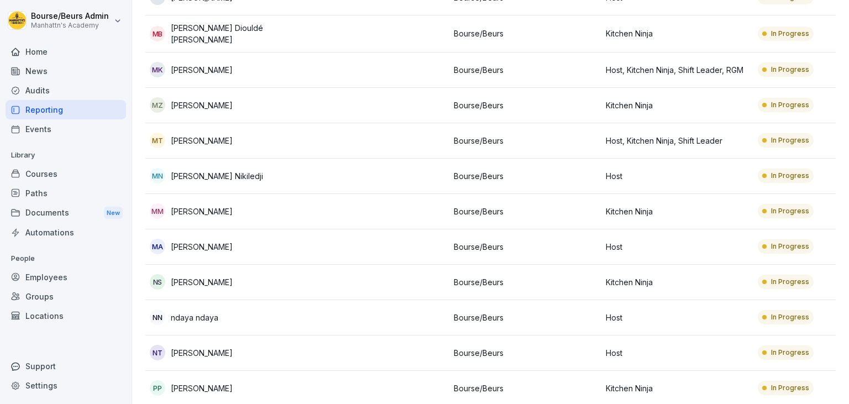
scroll to position [1315, 0]
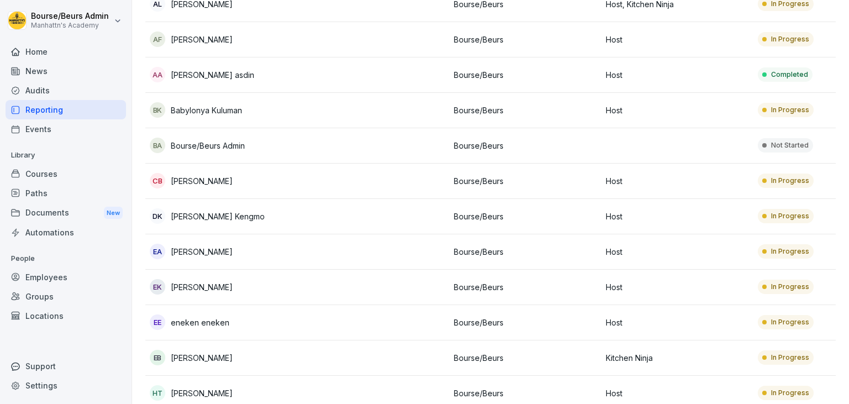
scroll to position [385, 0]
click at [216, 352] on p "[PERSON_NAME]" at bounding box center [202, 357] width 62 height 12
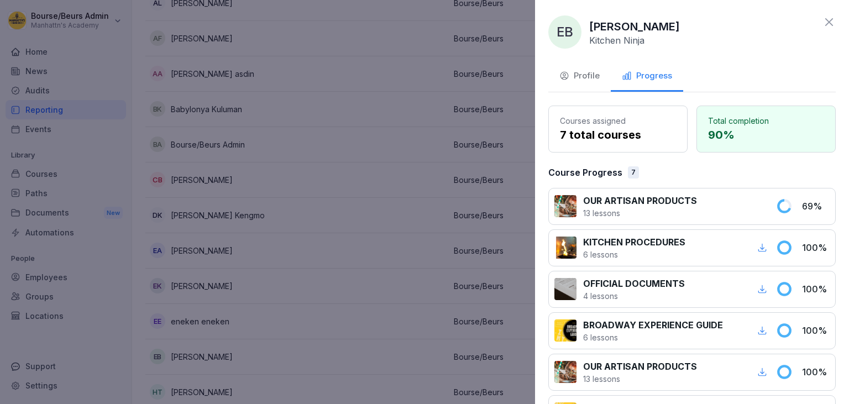
click at [827, 19] on icon at bounding box center [829, 22] width 8 height 8
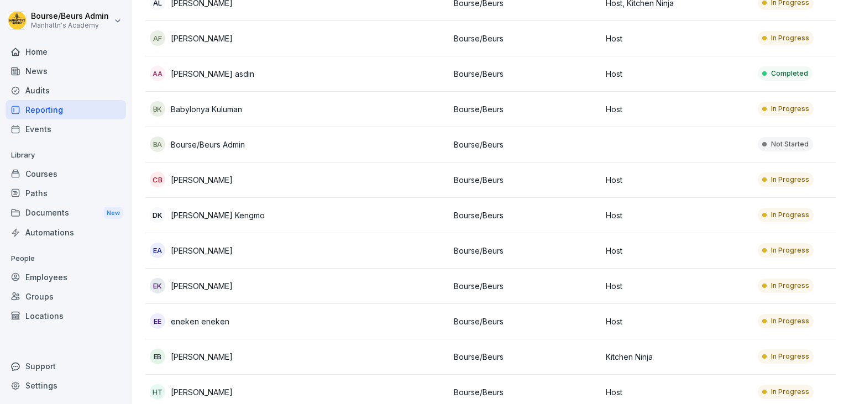
click at [40, 50] on div "Home" at bounding box center [66, 51] width 121 height 19
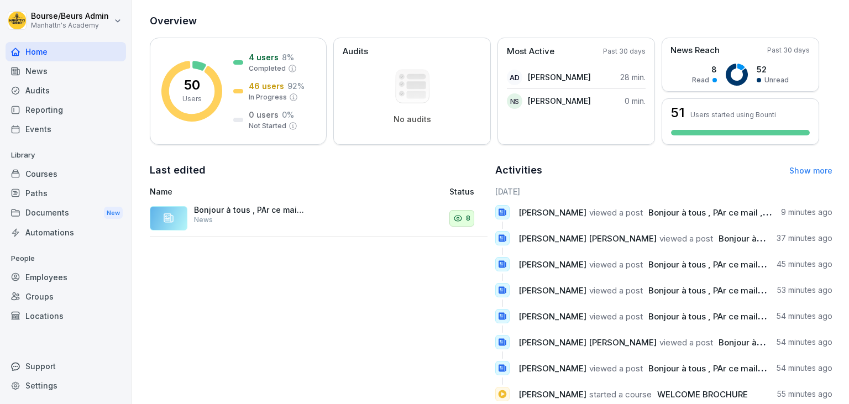
scroll to position [153, 0]
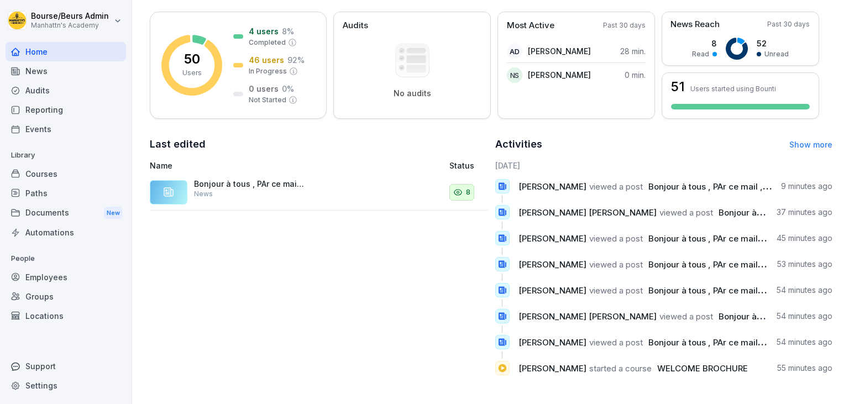
click at [814, 145] on link "Show more" at bounding box center [811, 144] width 43 height 9
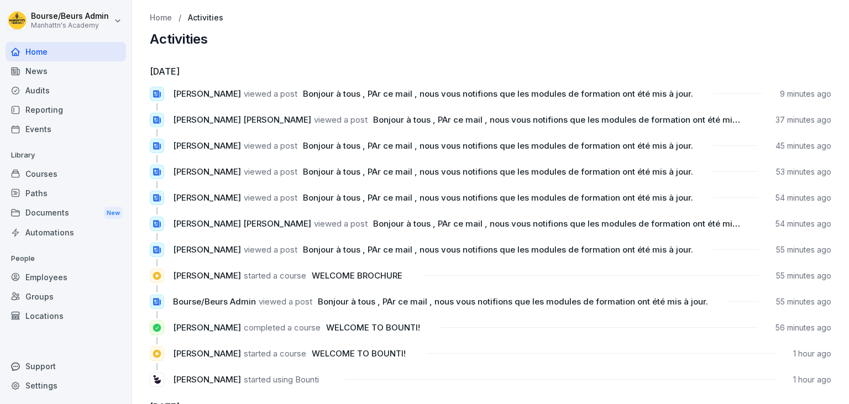
click at [61, 76] on div "News" at bounding box center [66, 70] width 121 height 19
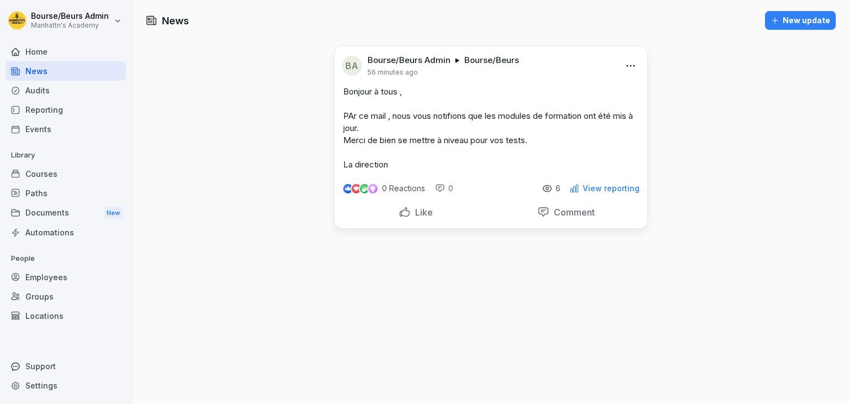
click at [61, 92] on div "Audits" at bounding box center [66, 90] width 121 height 19
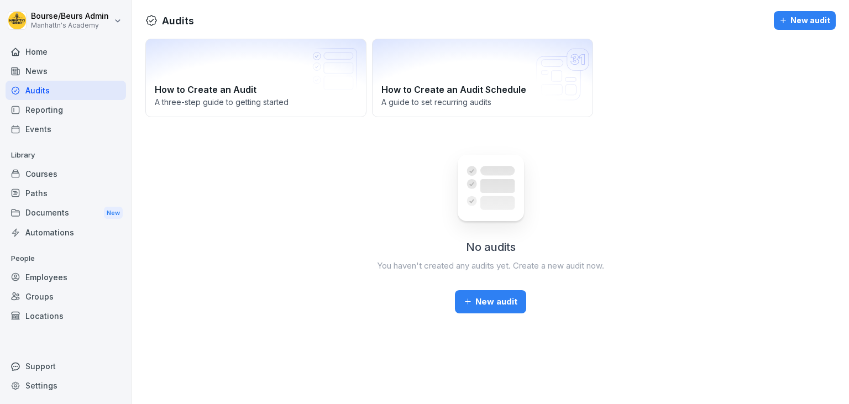
click at [57, 112] on div "Reporting" at bounding box center [66, 109] width 121 height 19
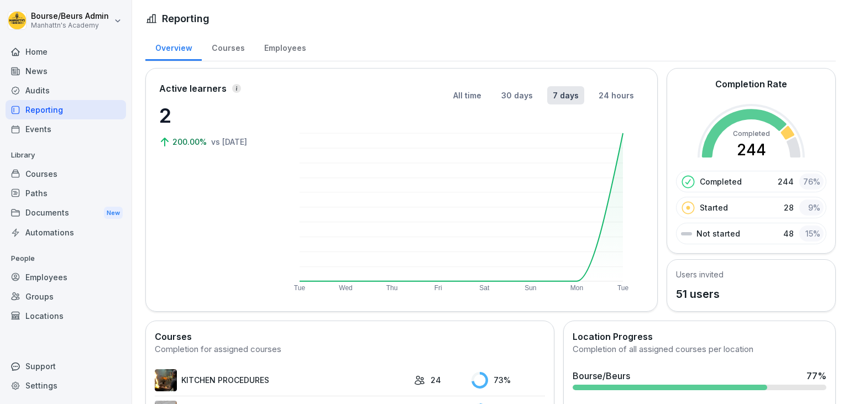
click at [43, 49] on div "Home" at bounding box center [66, 51] width 121 height 19
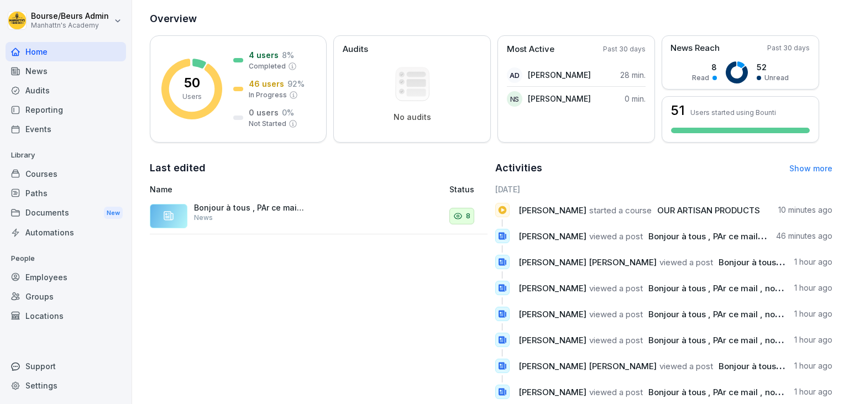
scroll to position [132, 0]
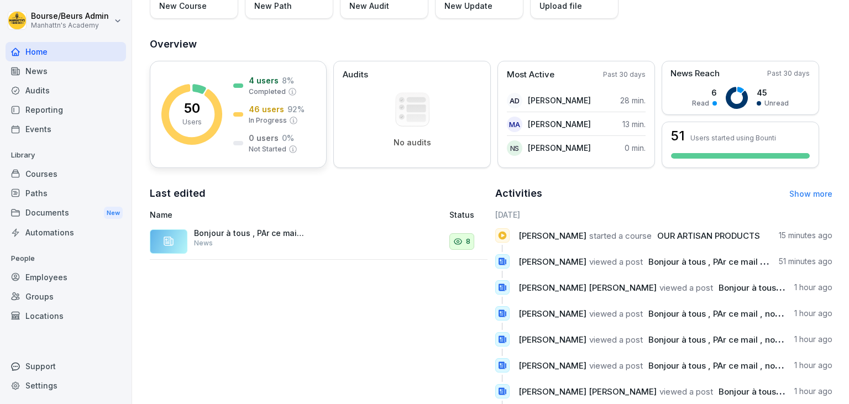
scroll to position [124, 0]
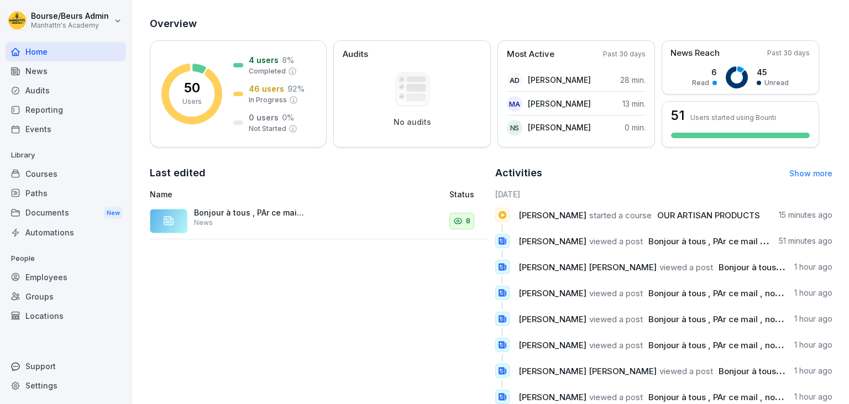
click at [327, 222] on div "Bonjour à tous , PAr ce mail , nous vous notifions que les modules de formation…" at bounding box center [253, 221] width 207 height 27
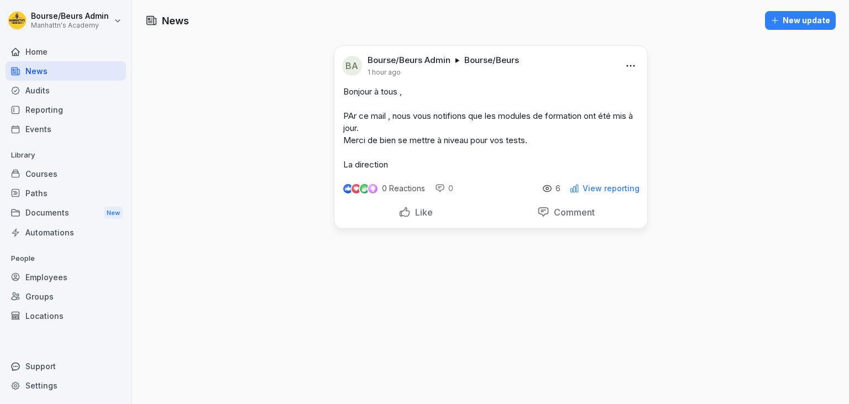
click at [382, 248] on div "News New update BA Bourse/Beurs Admin Bourse/Beurs 1 hour ago Bonjour à tous , …" at bounding box center [490, 202] width 717 height 404
click at [53, 71] on div "News" at bounding box center [66, 70] width 121 height 19
click at [47, 52] on div "Home" at bounding box center [66, 51] width 121 height 19
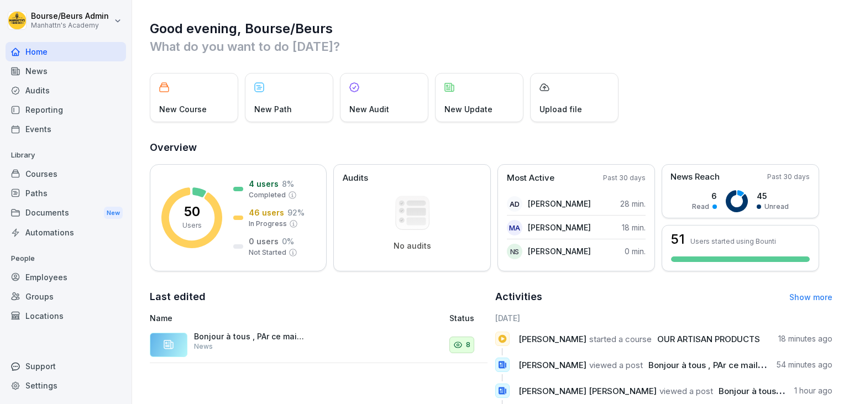
click at [65, 68] on div "News" at bounding box center [66, 70] width 121 height 19
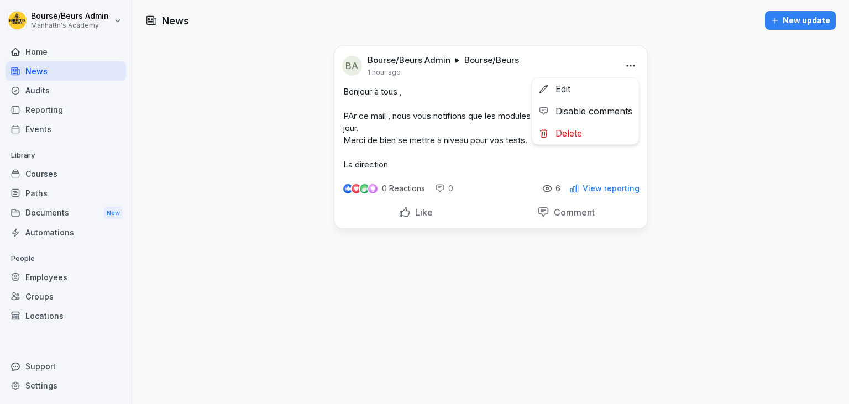
click at [628, 65] on html "Bourse/Beurs Admin Manhattn's Academy Home News Audits Reporting Events Library…" at bounding box center [424, 202] width 849 height 404
click at [574, 85] on div "Edit" at bounding box center [585, 89] width 107 height 22
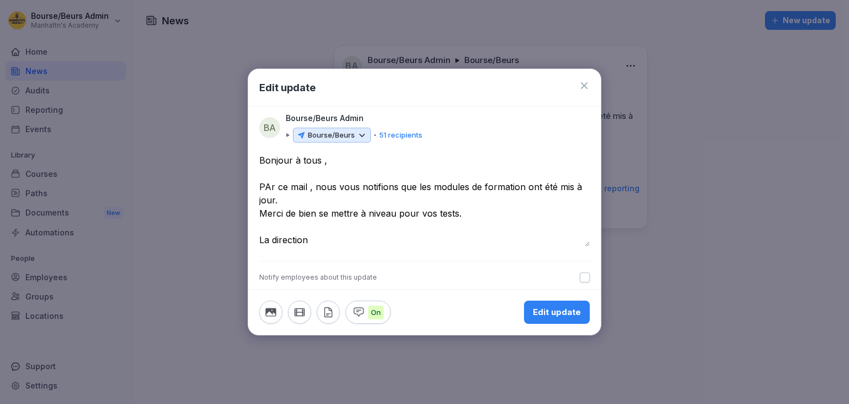
click at [271, 191] on textarea "**********" at bounding box center [424, 200] width 331 height 93
type textarea "**********"
click at [541, 311] on div "Edit update" at bounding box center [557, 312] width 48 height 12
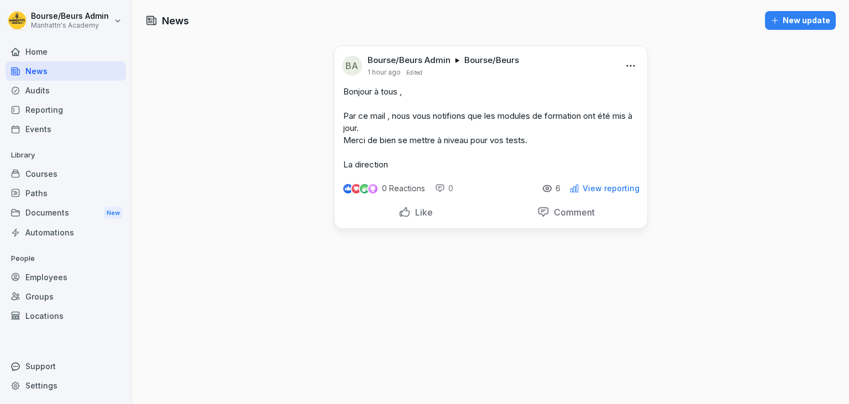
click at [600, 187] on p "View reporting" at bounding box center [611, 188] width 57 height 9
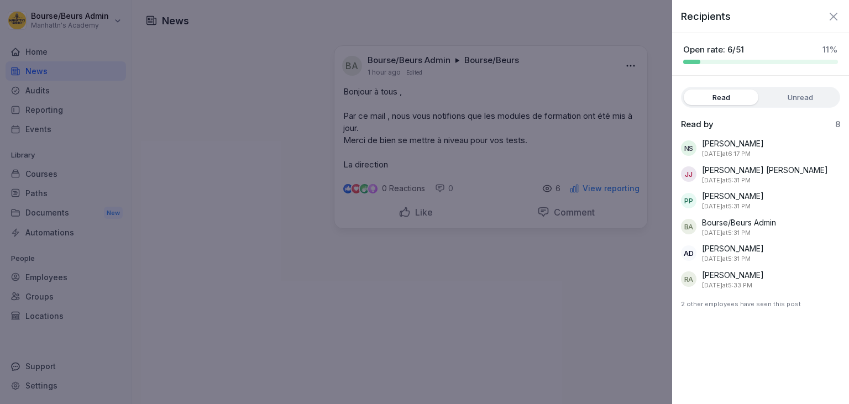
click at [806, 95] on label "Unread" at bounding box center [800, 97] width 75 height 15
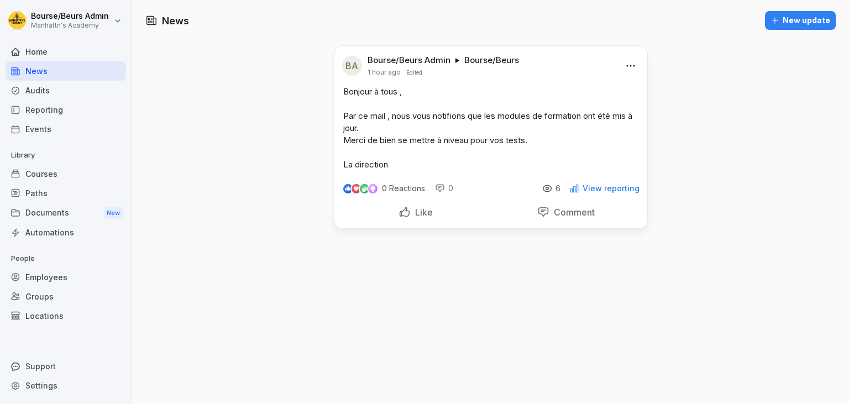
click at [56, 76] on div "News" at bounding box center [66, 70] width 121 height 19
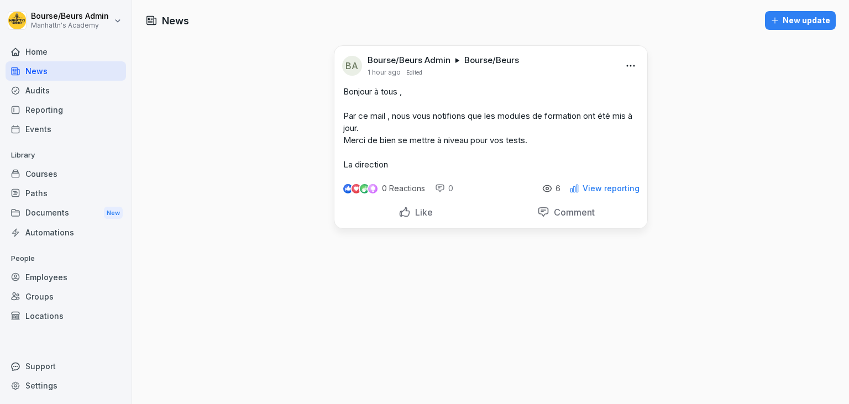
click at [56, 76] on div "News" at bounding box center [66, 70] width 121 height 19
click at [45, 56] on div "Home" at bounding box center [66, 51] width 121 height 19
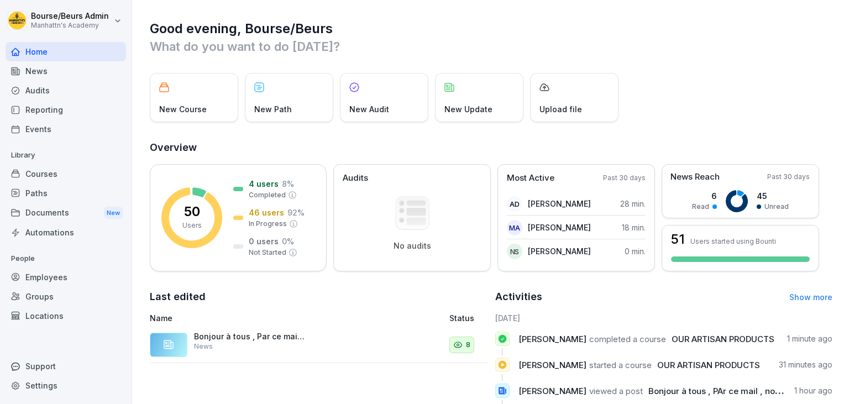
click at [38, 54] on div "Home" at bounding box center [66, 51] width 121 height 19
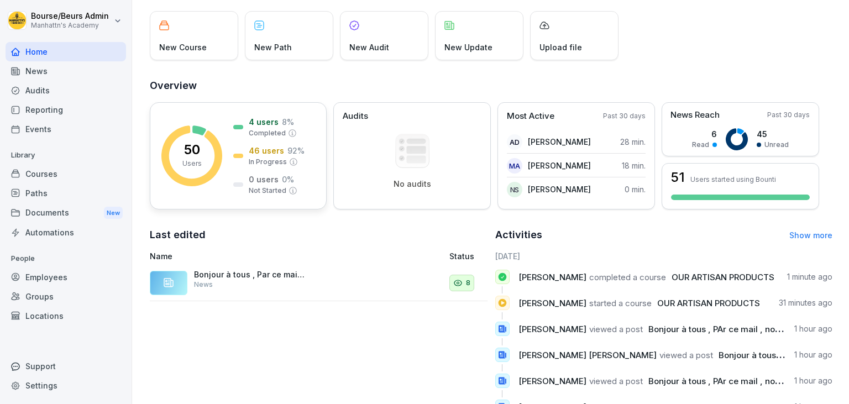
scroll to position [62, 0]
click at [264, 283] on div "Bonjour à tous , Par ce mail , nous vous notifions que les modules de formation…" at bounding box center [249, 280] width 111 height 20
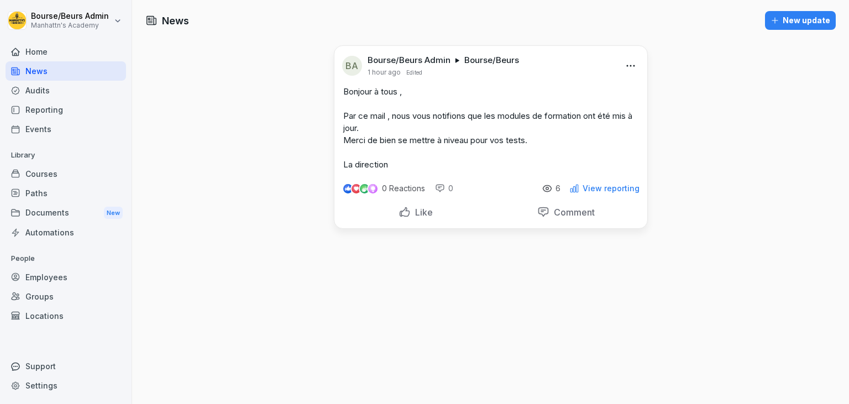
click at [616, 187] on p "View reporting" at bounding box center [611, 188] width 57 height 9
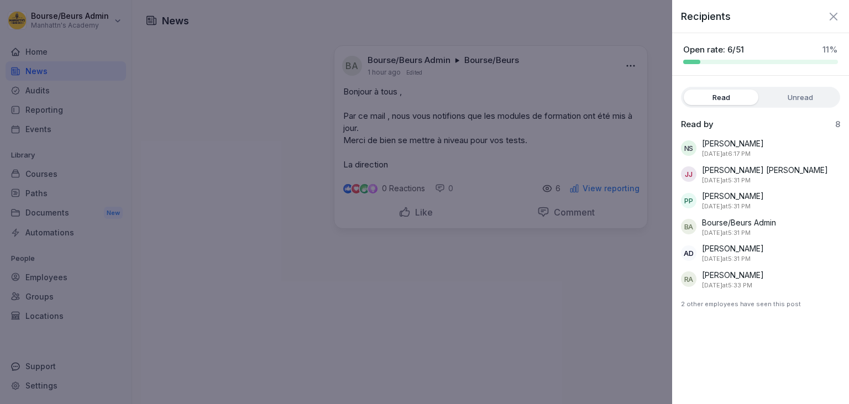
click at [791, 98] on label "Unread" at bounding box center [800, 97] width 75 height 15
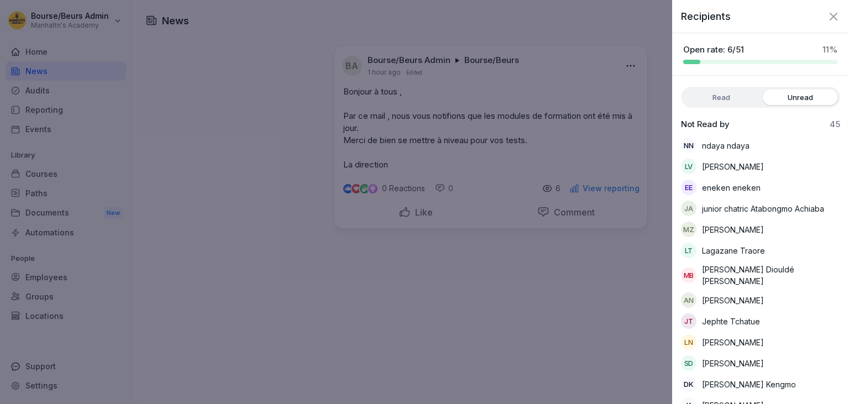
click at [791, 98] on label "Unread" at bounding box center [800, 97] width 75 height 15
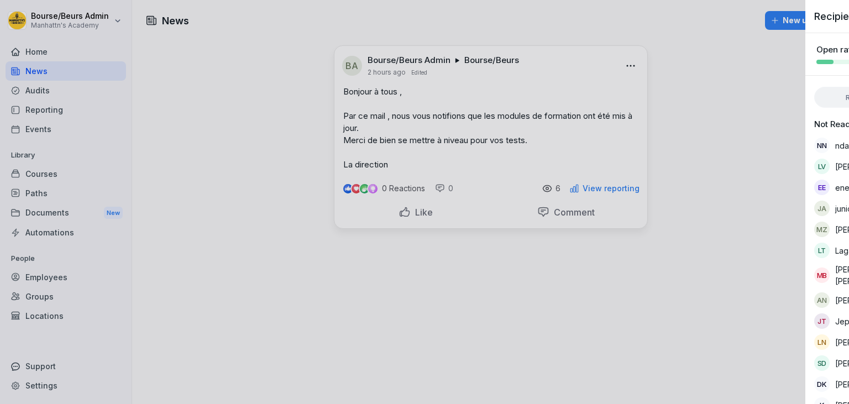
click at [587, 241] on div at bounding box center [424, 202] width 849 height 404
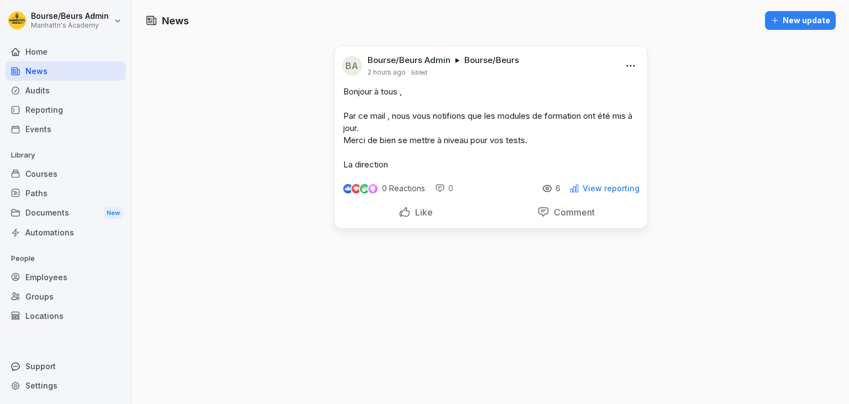
click at [79, 57] on div "Home" at bounding box center [66, 51] width 121 height 19
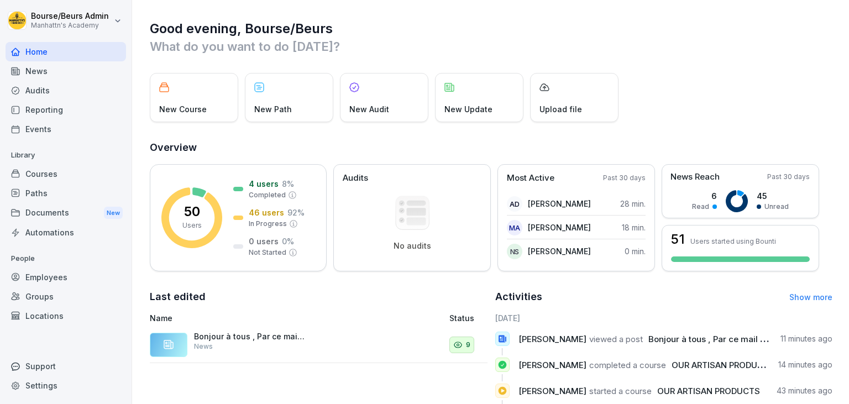
click at [72, 69] on div "News" at bounding box center [66, 70] width 121 height 19
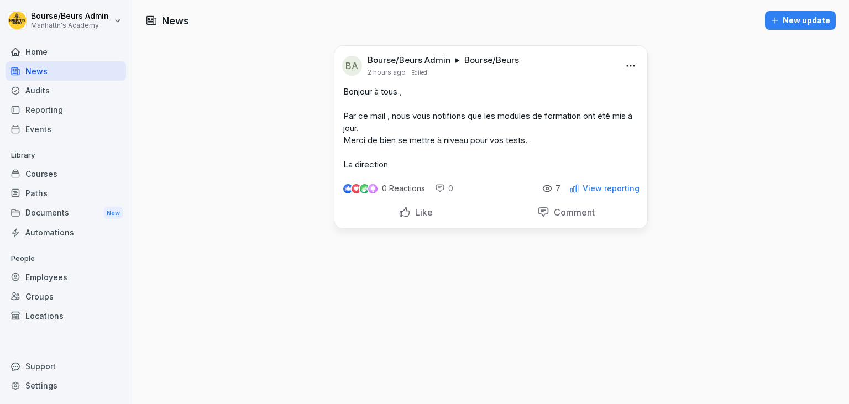
click at [53, 52] on div "Home" at bounding box center [66, 51] width 121 height 19
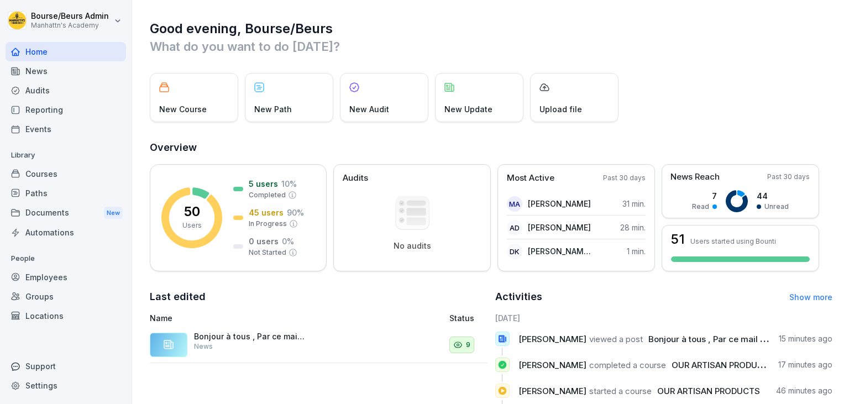
click at [50, 54] on div "Home" at bounding box center [66, 51] width 121 height 19
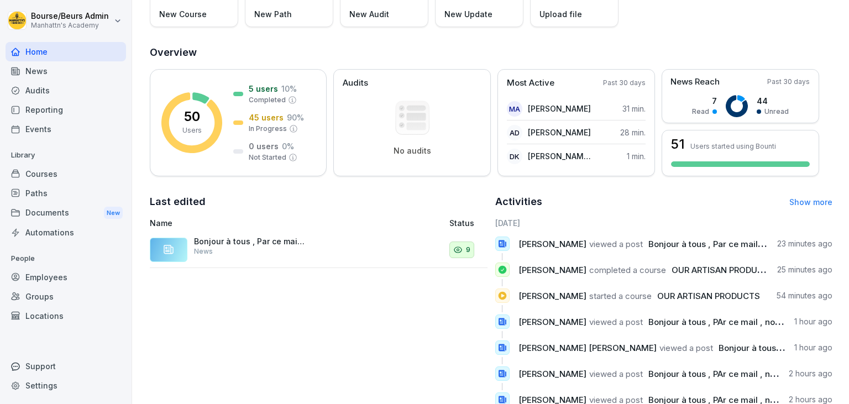
scroll to position [153, 0]
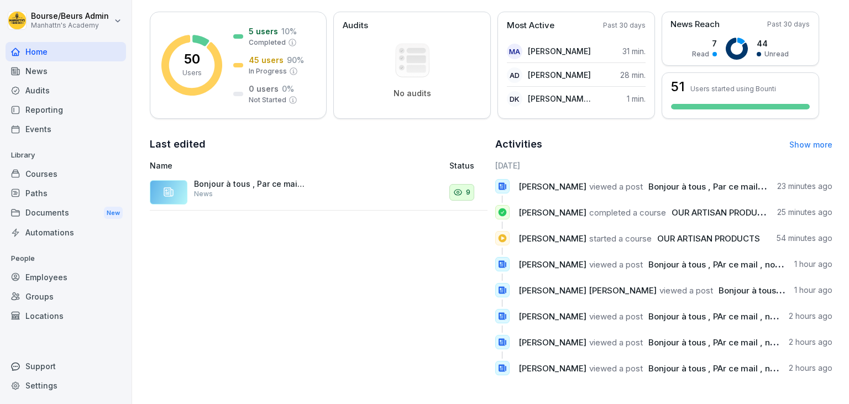
click at [301, 286] on div "Last edited Name Status Bonjour à tous , Par ce mail , nous vous notifions que …" at bounding box center [319, 261] width 338 height 248
